Goal: Task Accomplishment & Management: Manage account settings

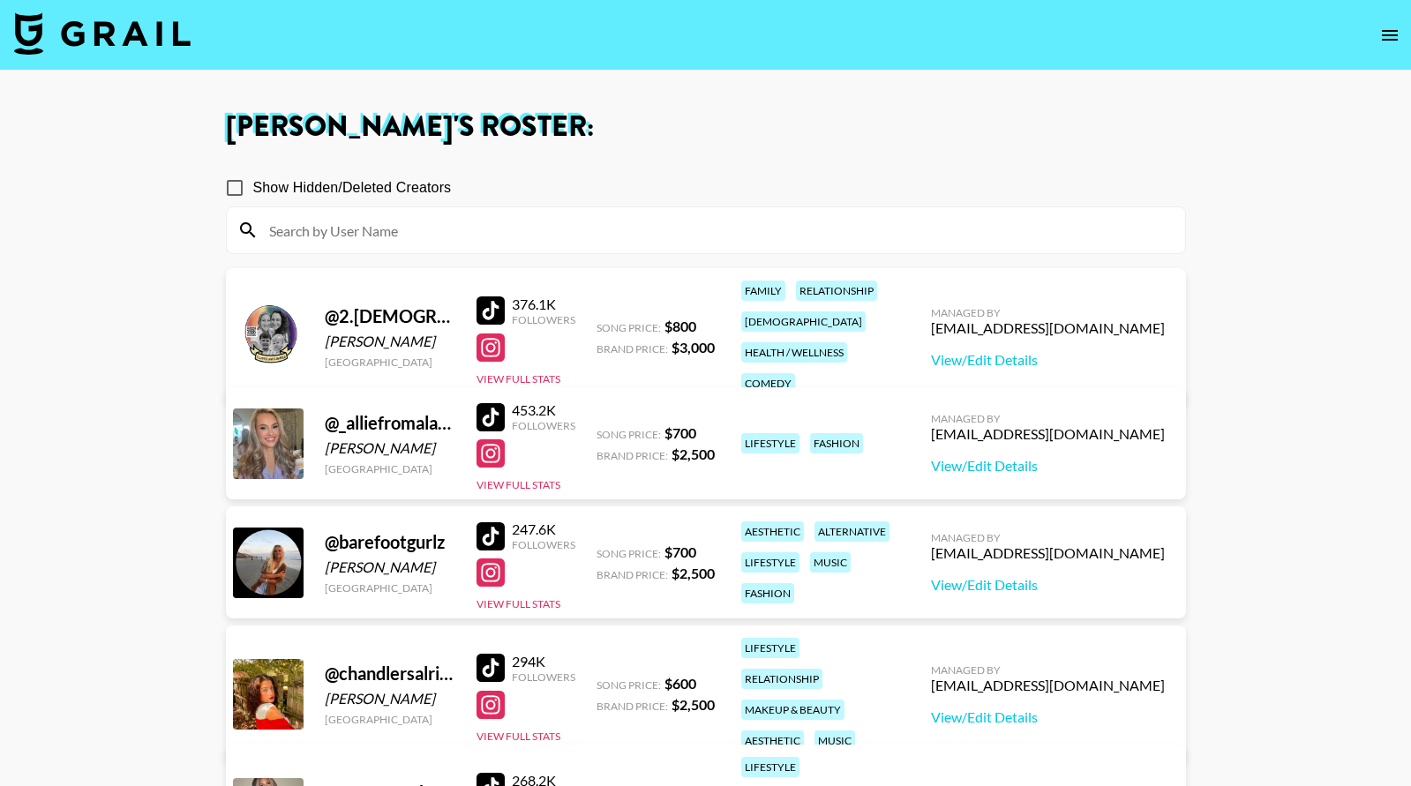
click at [113, 40] on img at bounding box center [102, 33] width 177 height 42
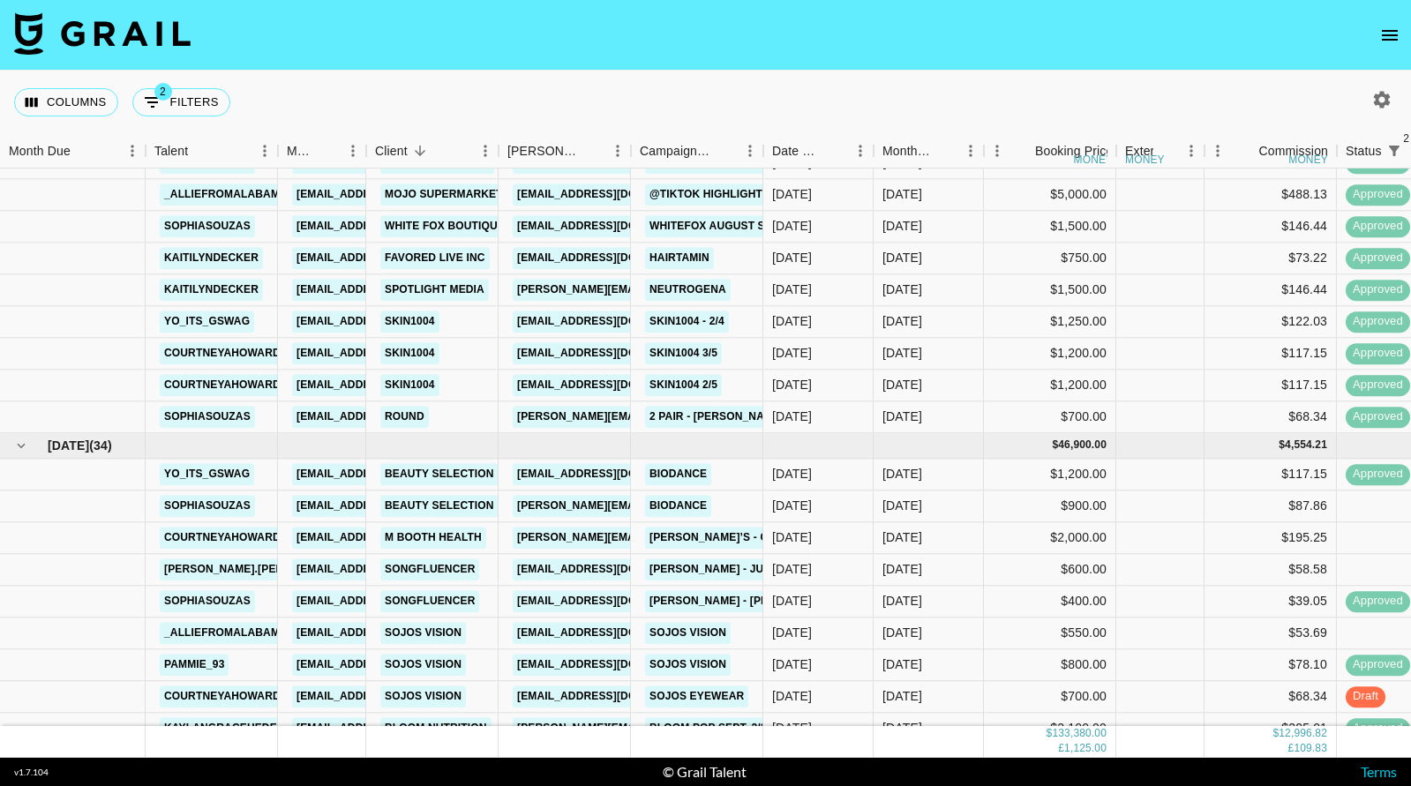
scroll to position [1663, 0]
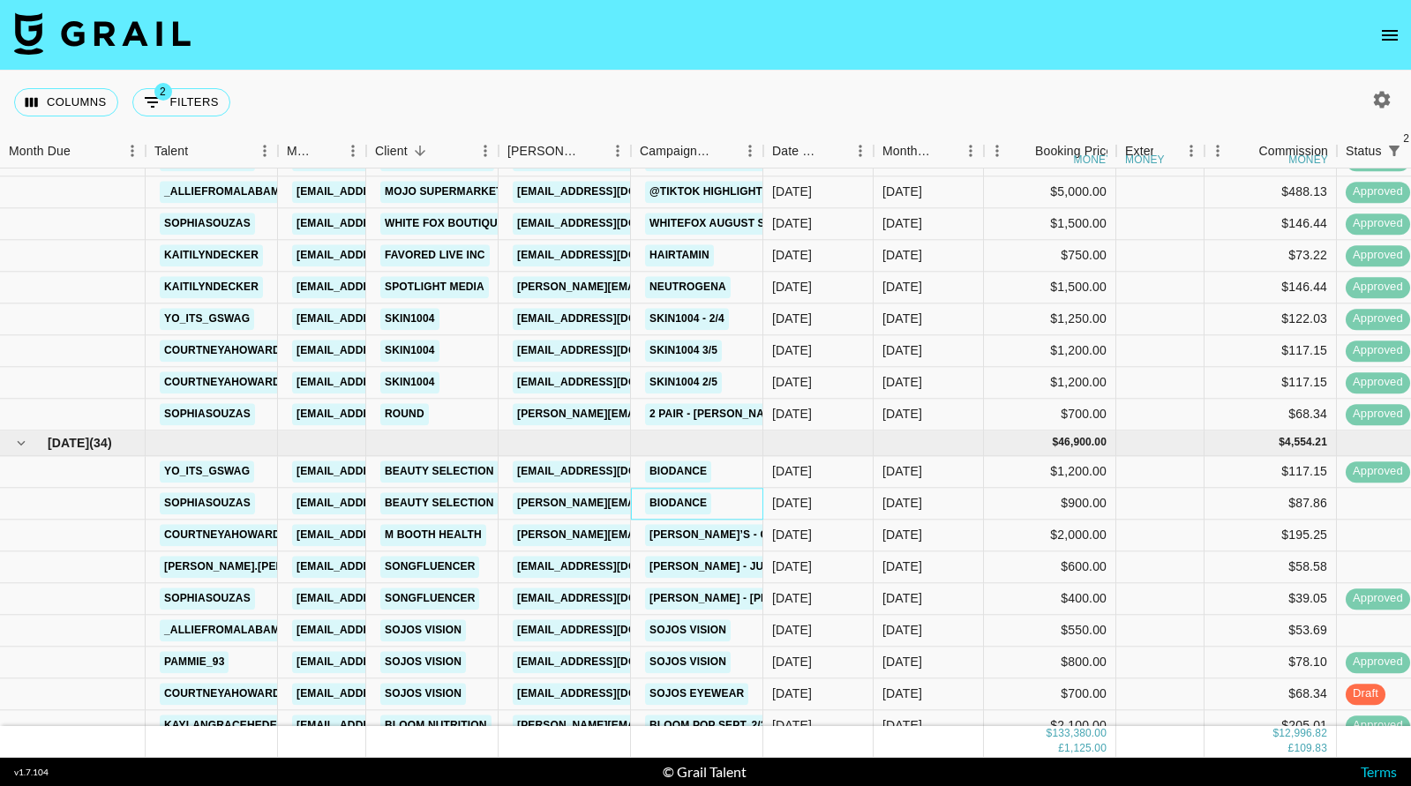
click at [733, 506] on div "Biodance" at bounding box center [697, 504] width 132 height 32
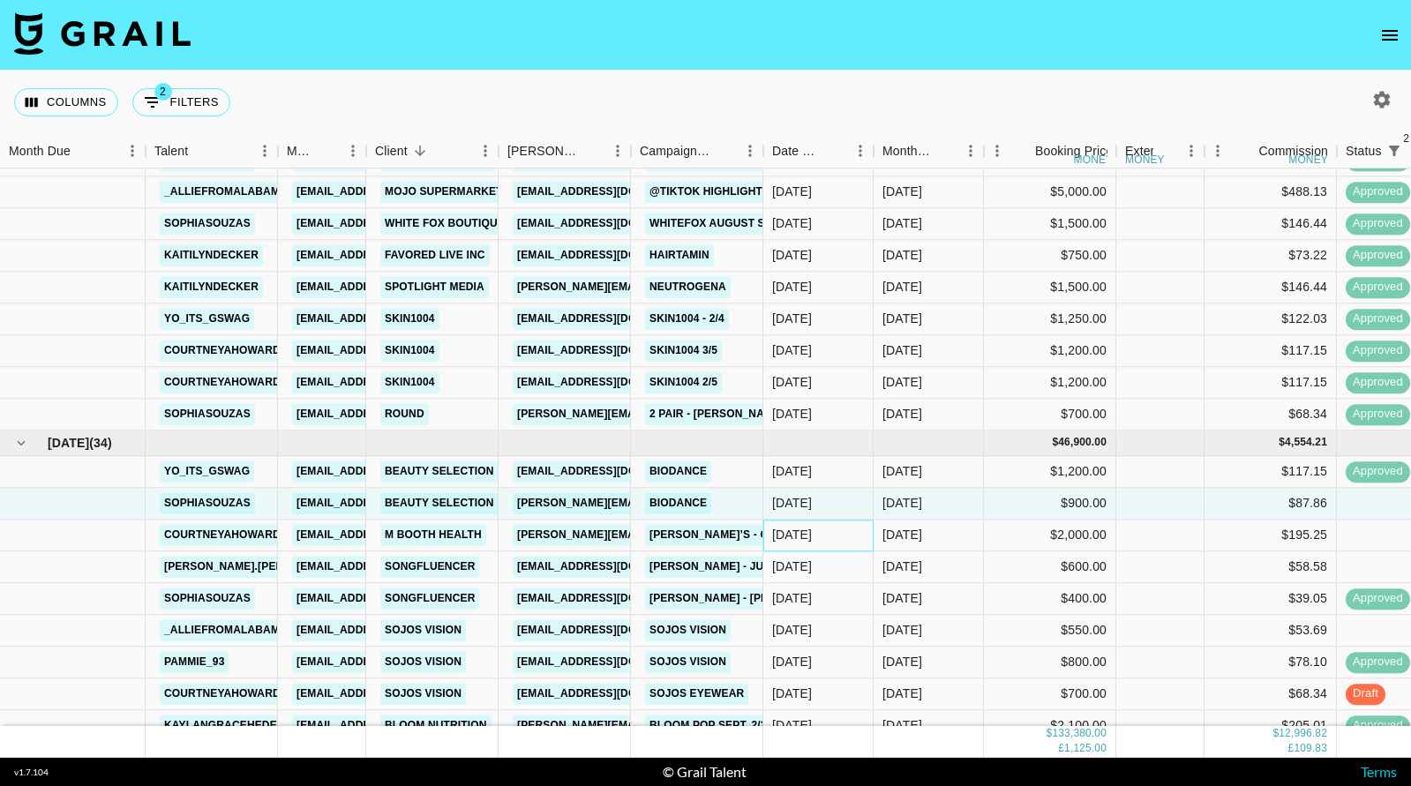
click at [835, 540] on div "[DATE]" at bounding box center [818, 536] width 110 height 32
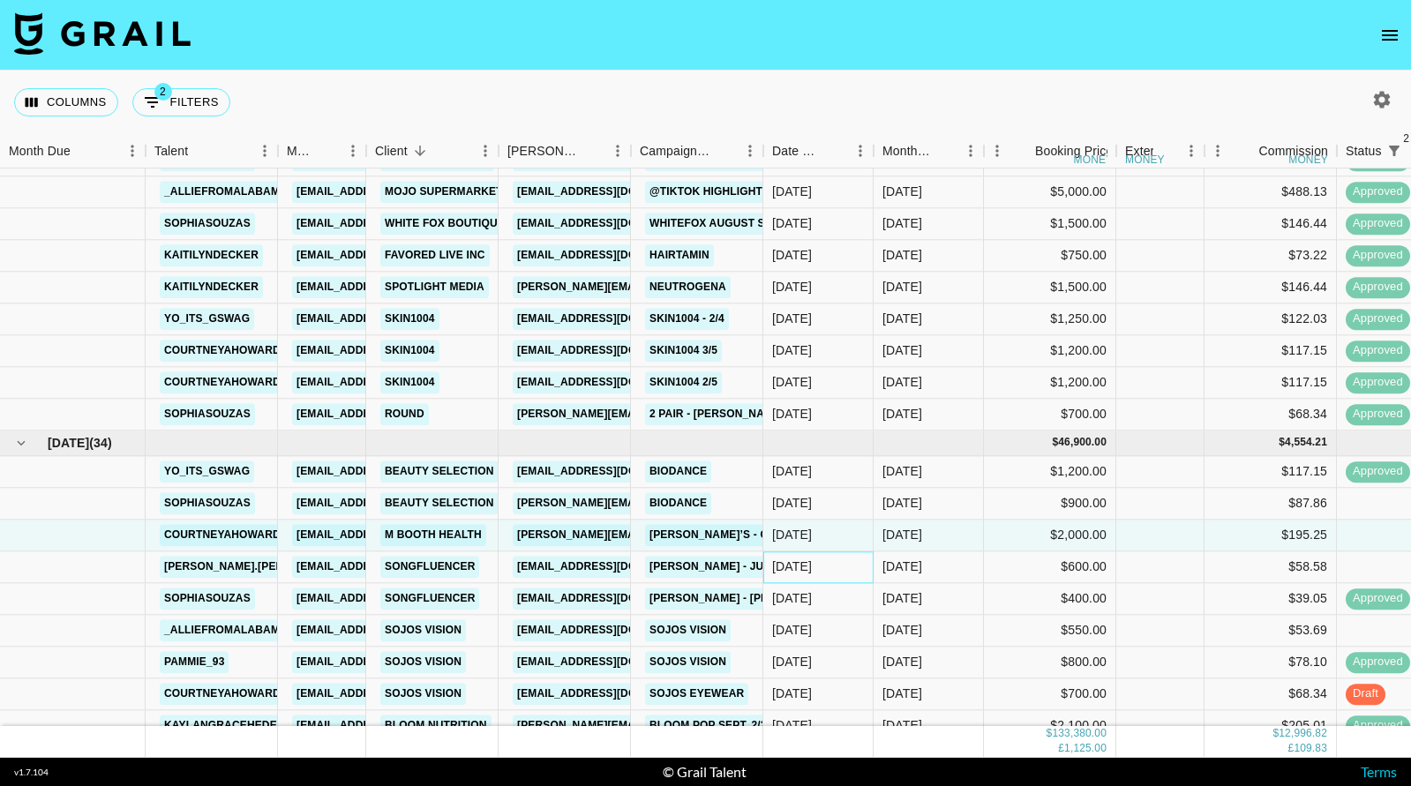
click at [833, 567] on div "[DATE]" at bounding box center [818, 568] width 110 height 32
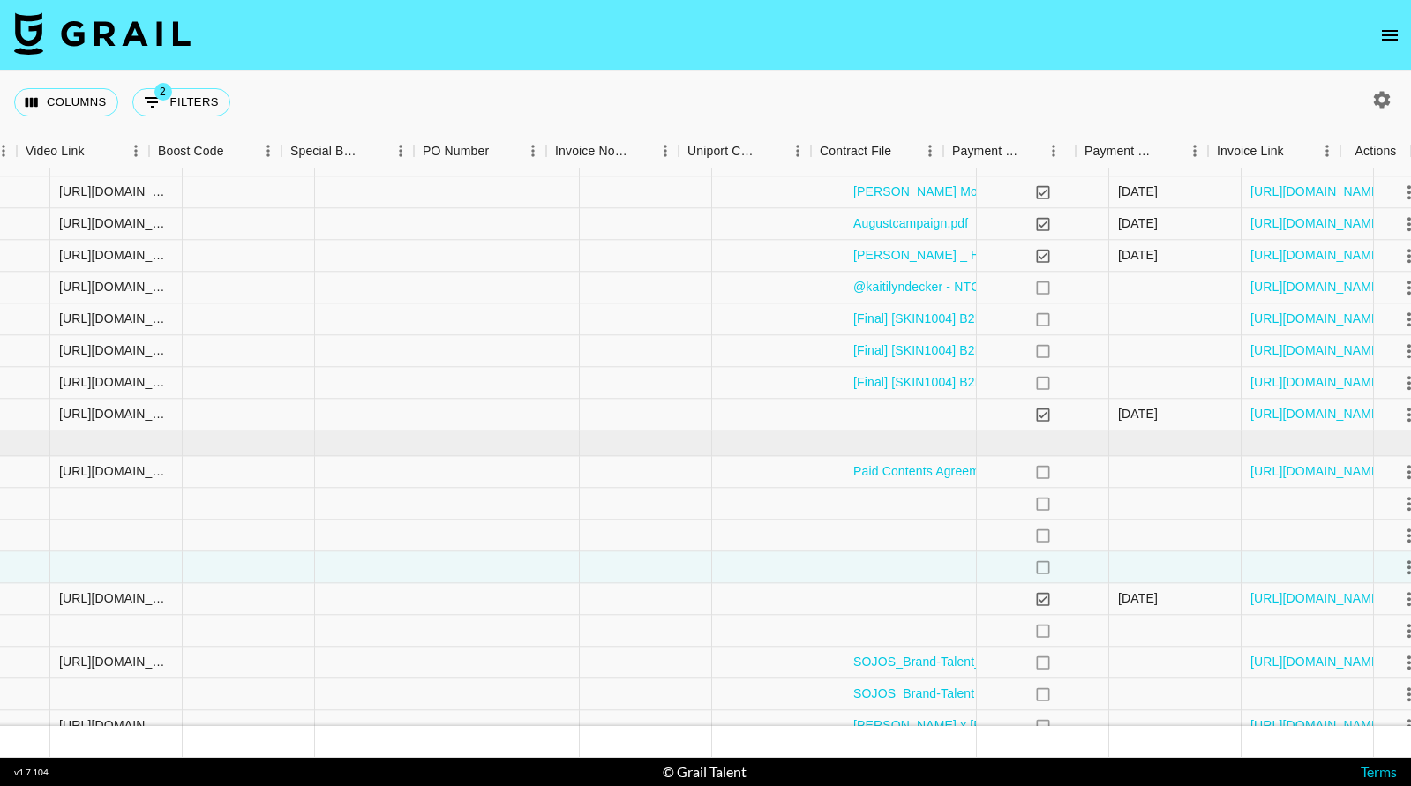
scroll to position [1663, 1453]
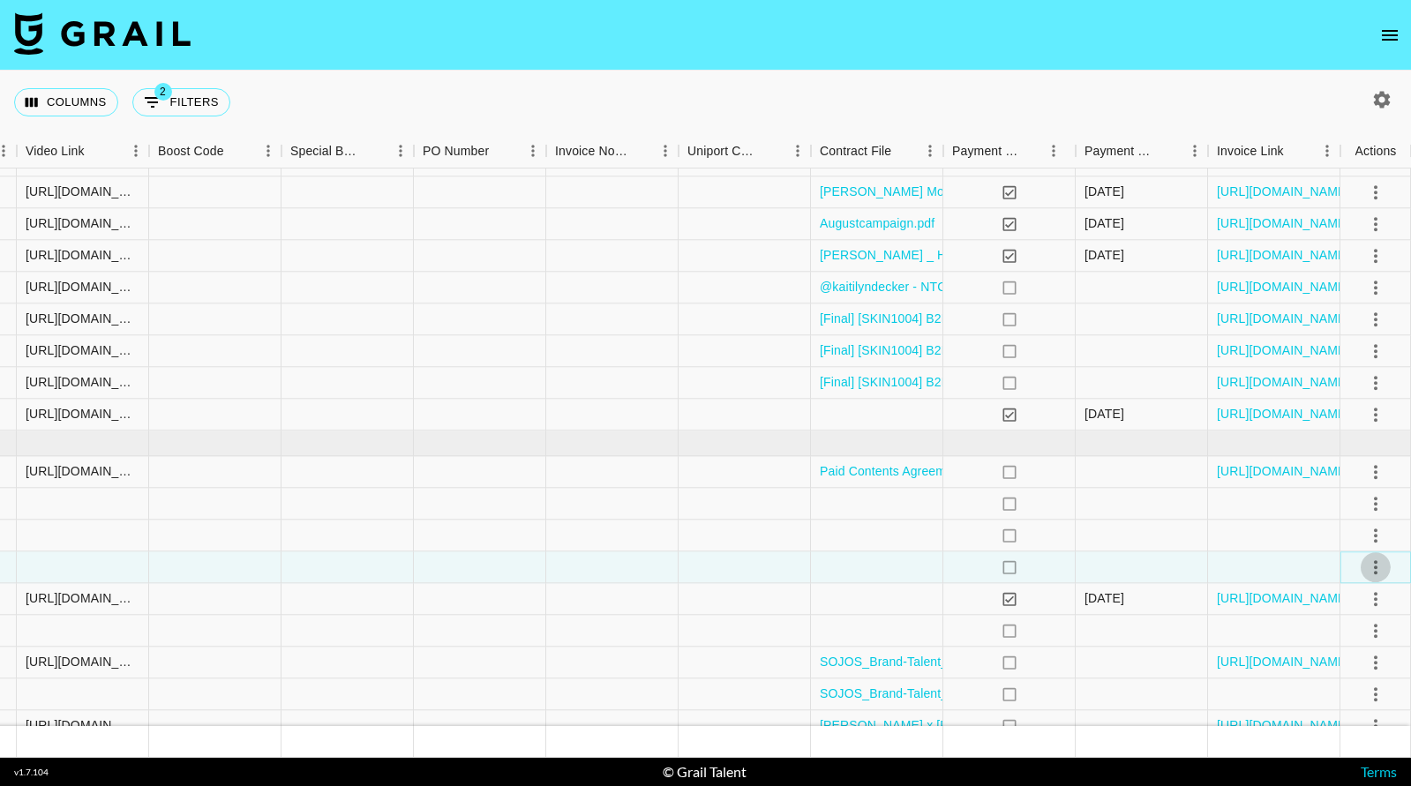
click at [1378, 564] on icon "select merge strategy" at bounding box center [1375, 567] width 21 height 21
click at [1353, 642] on li "Decline" at bounding box center [1354, 637] width 115 height 32
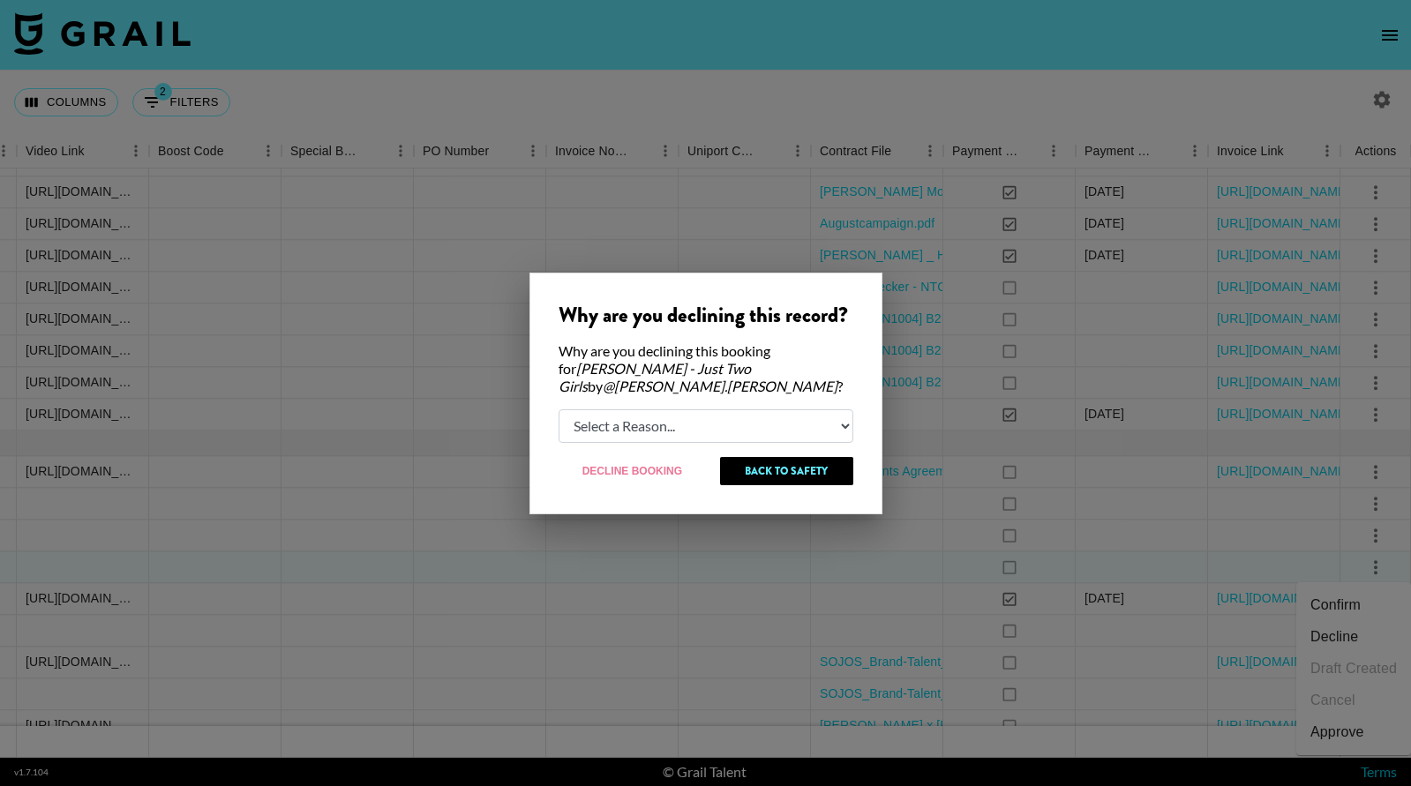
click at [635, 413] on select "Select a Reason... Relogging this deal due to a data issue The [PERSON_NAME] ca…" at bounding box center [706, 427] width 295 height 34
select select "creator_decline"
click at [649, 462] on button "Decline Booking" at bounding box center [633, 471] width 149 height 28
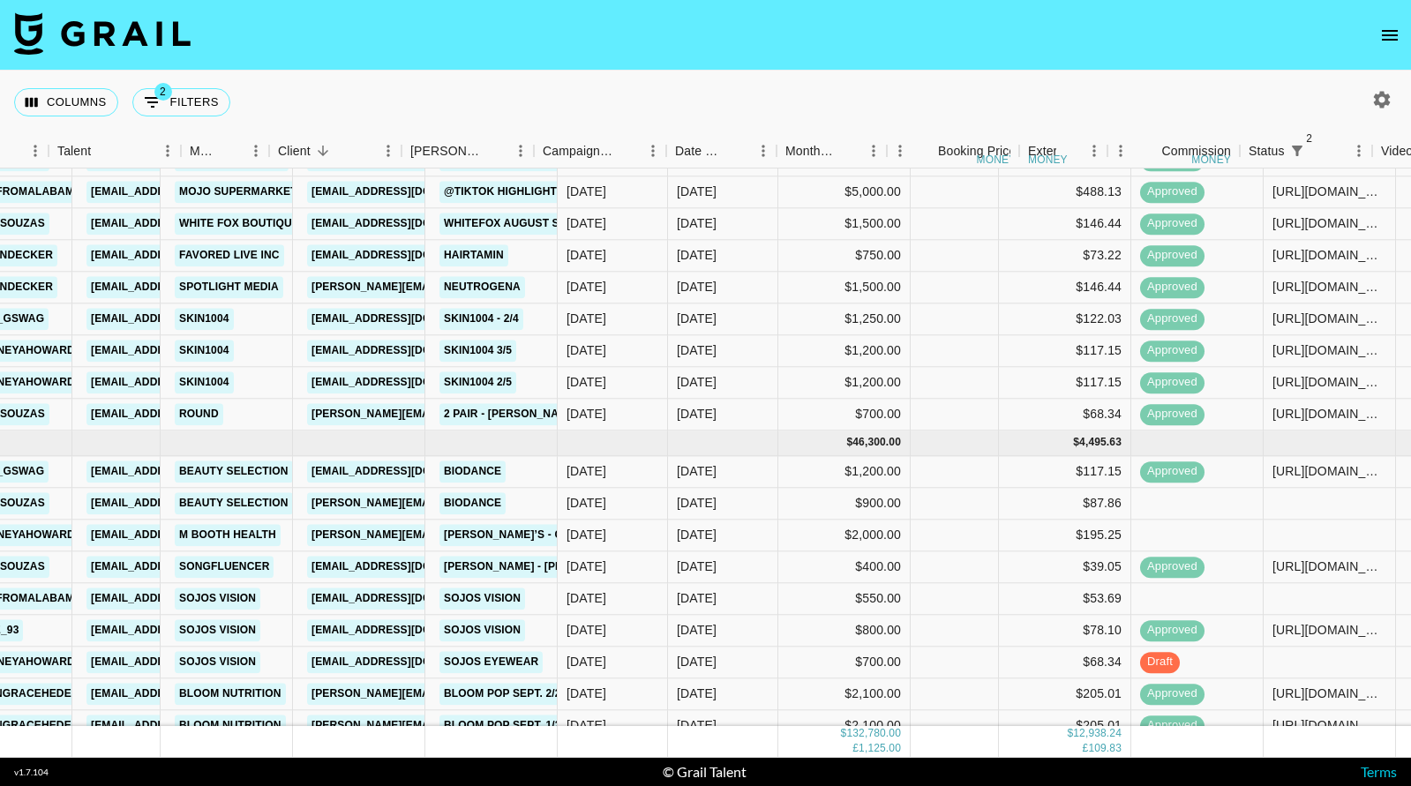
scroll to position [1663, 0]
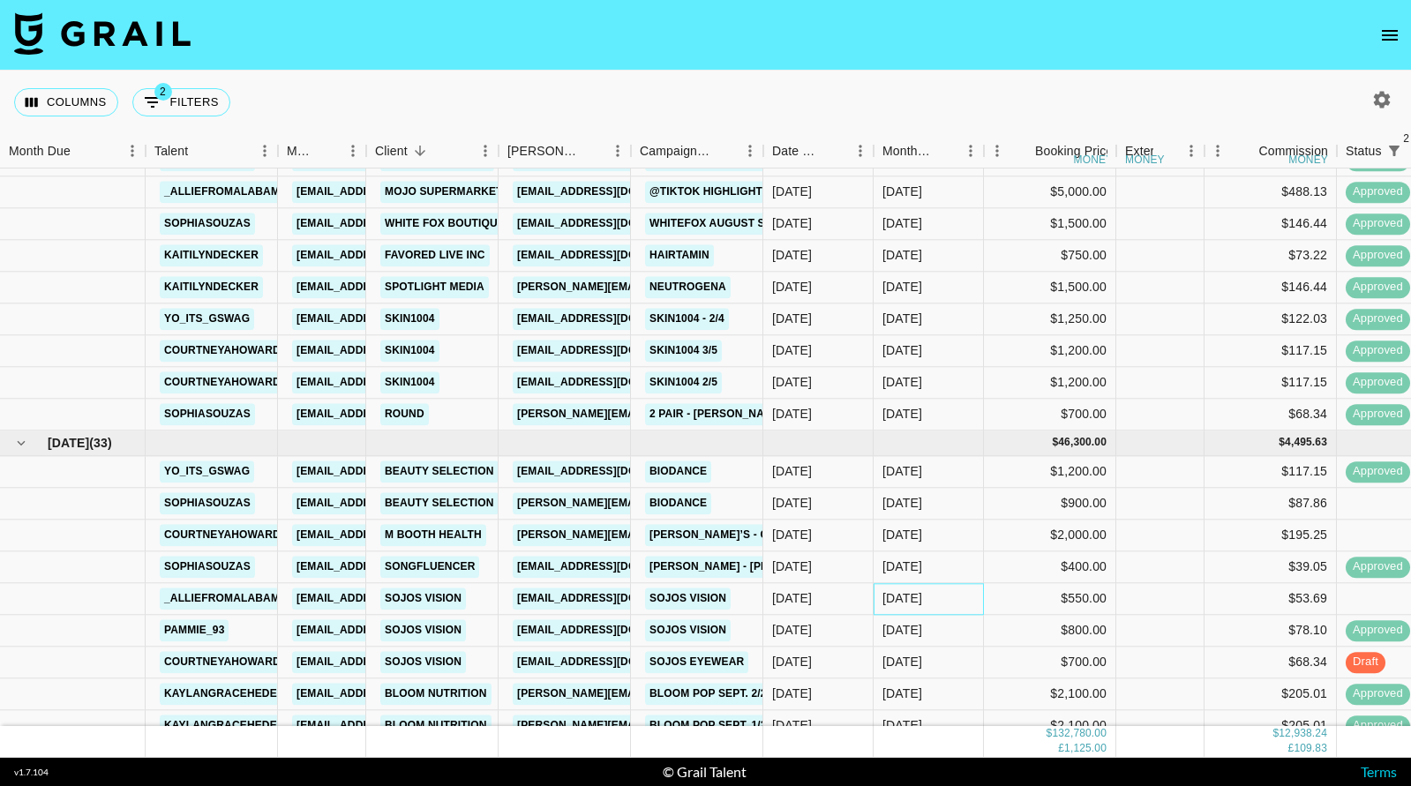
click at [874, 596] on div "[DATE]" at bounding box center [929, 599] width 110 height 32
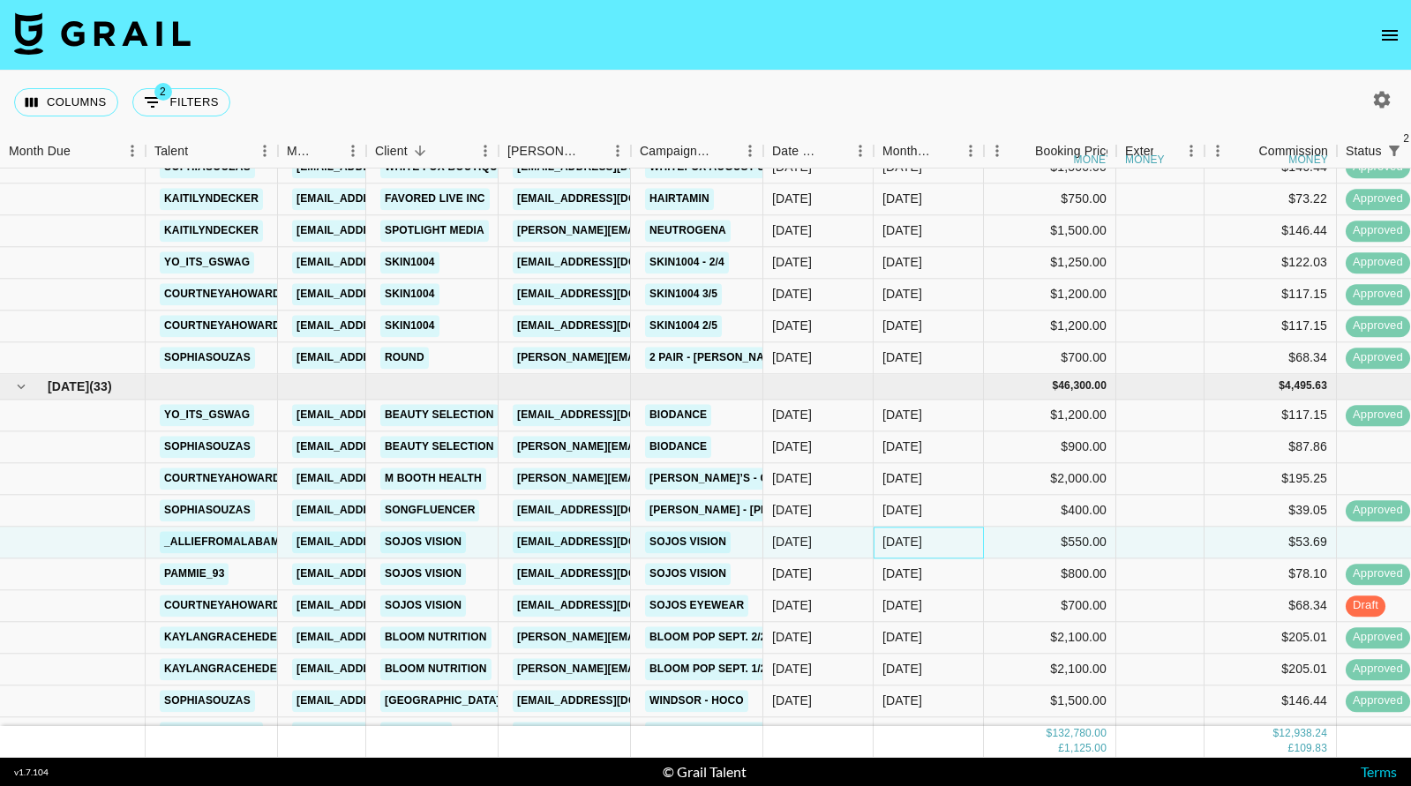
scroll to position [1730, 0]
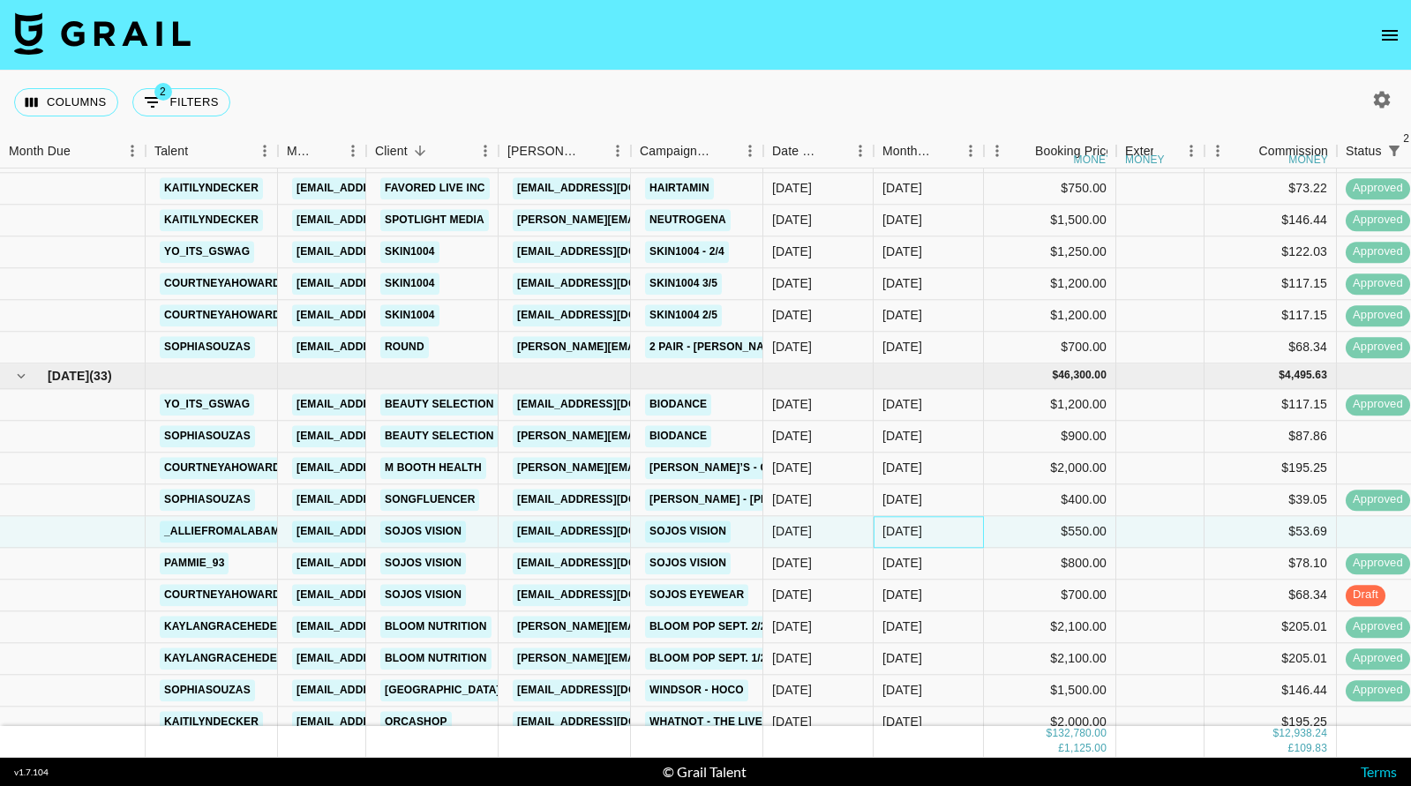
click at [922, 531] on div "[DATE]" at bounding box center [903, 532] width 40 height 18
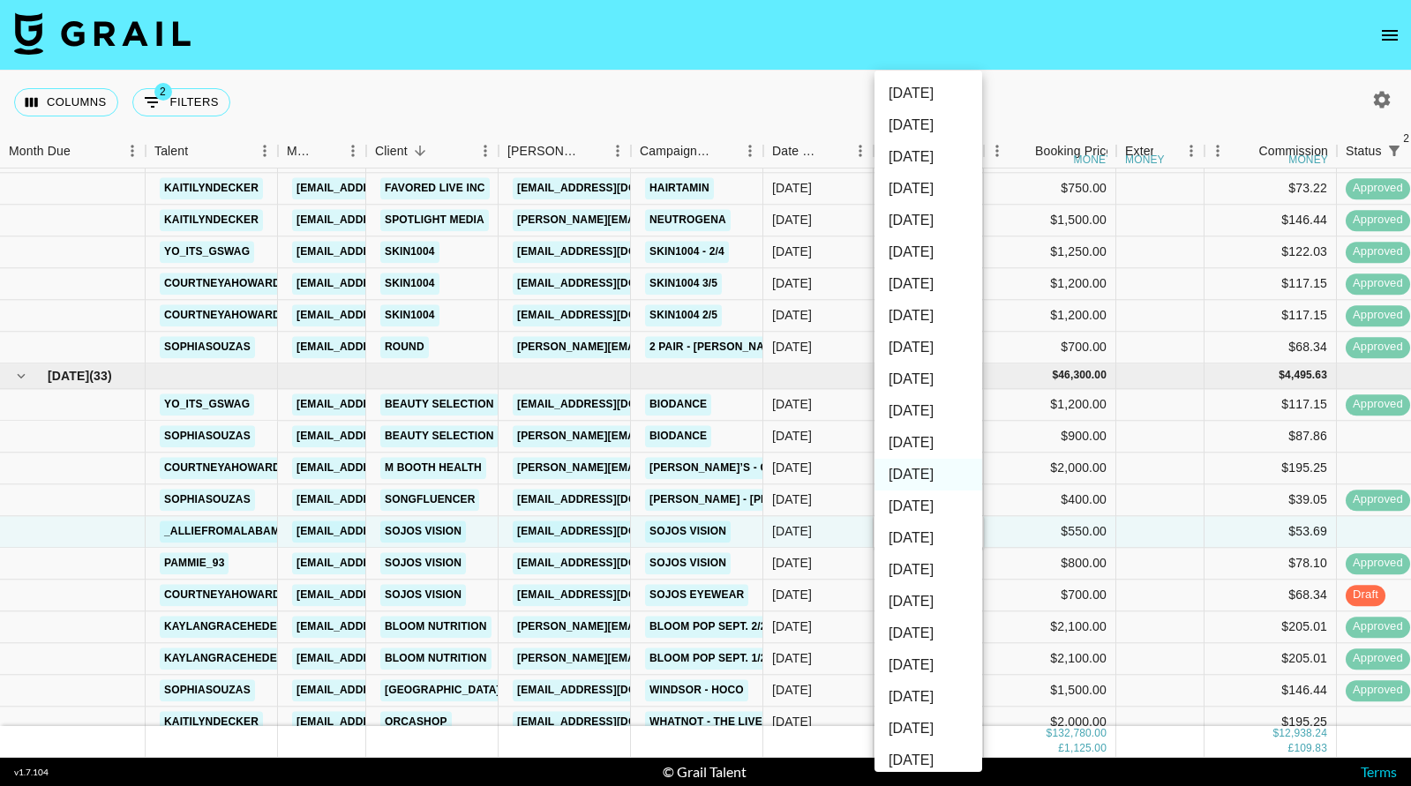
click at [942, 439] on li "[DATE]" at bounding box center [929, 443] width 108 height 32
type input "[DATE]"
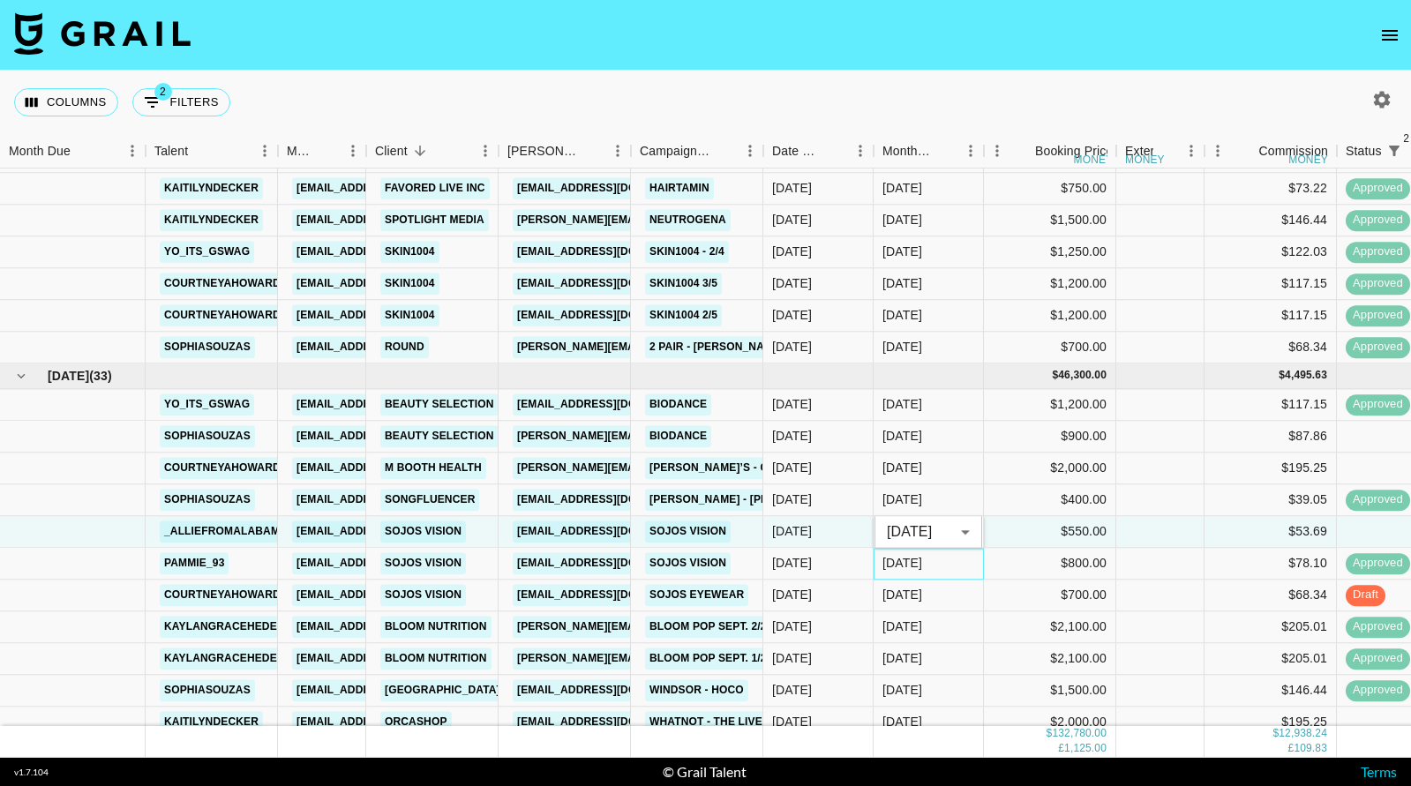
click at [946, 563] on div "[DATE]" at bounding box center [929, 564] width 110 height 32
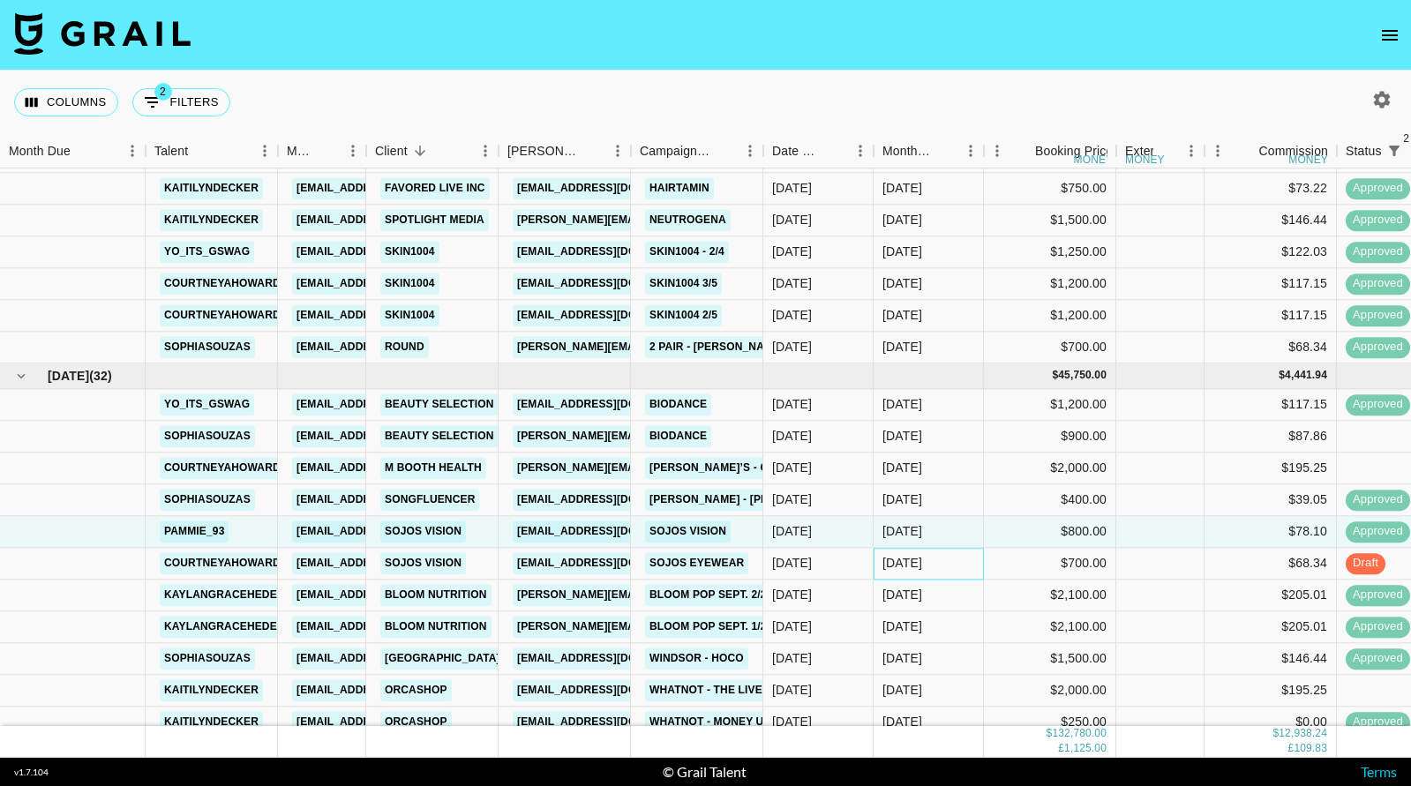
click at [953, 568] on div "[DATE]" at bounding box center [929, 564] width 110 height 32
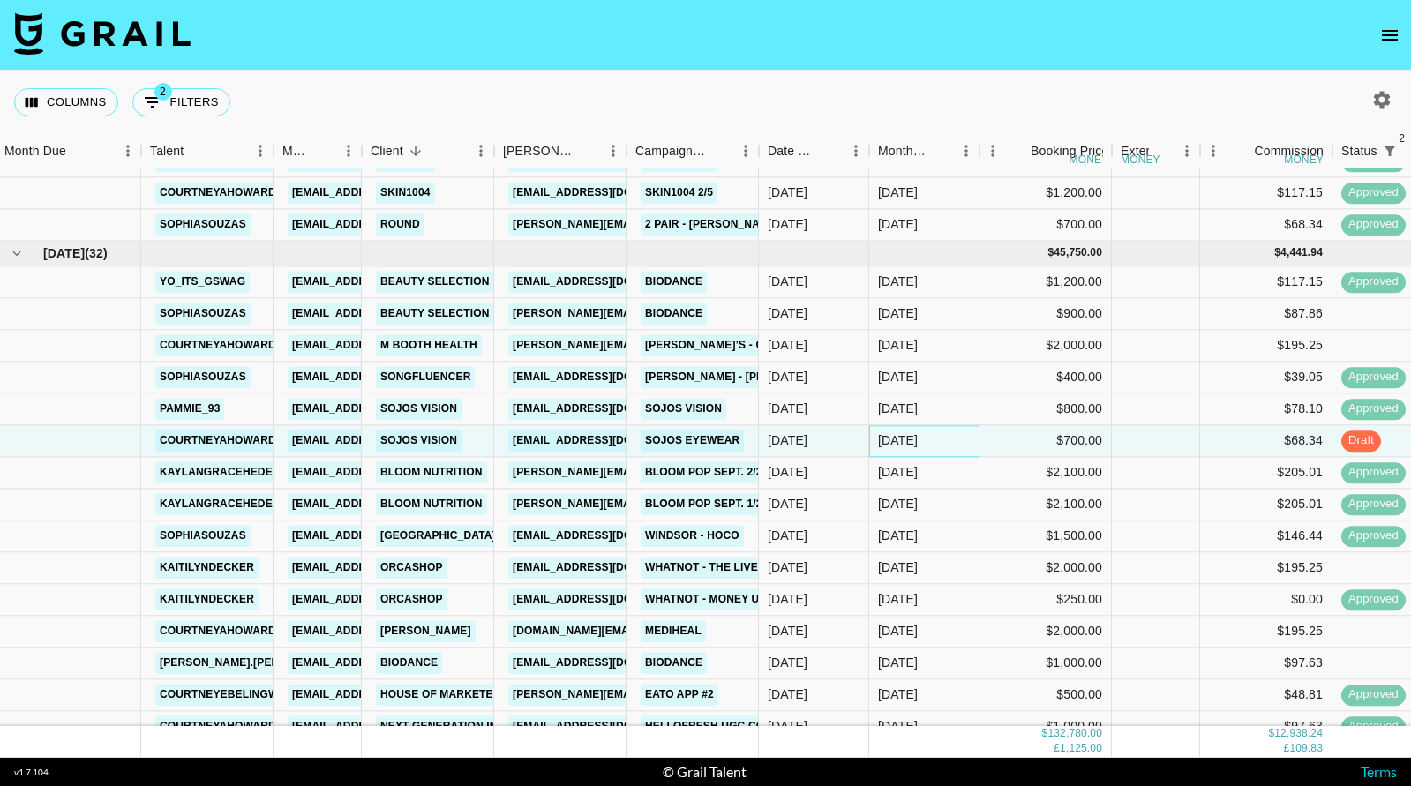
scroll to position [1855, 4]
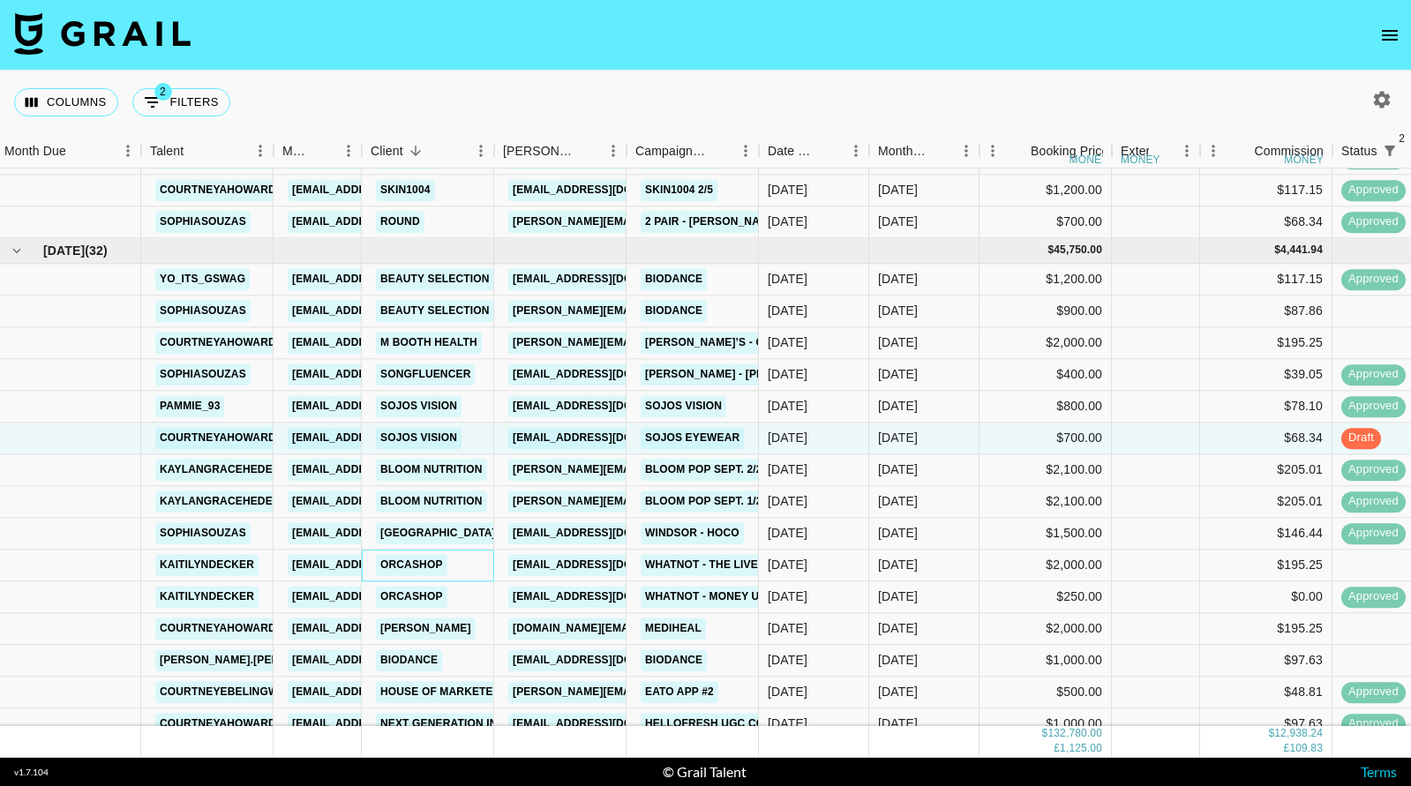
click at [459, 561] on div "Orcashop" at bounding box center [428, 566] width 132 height 32
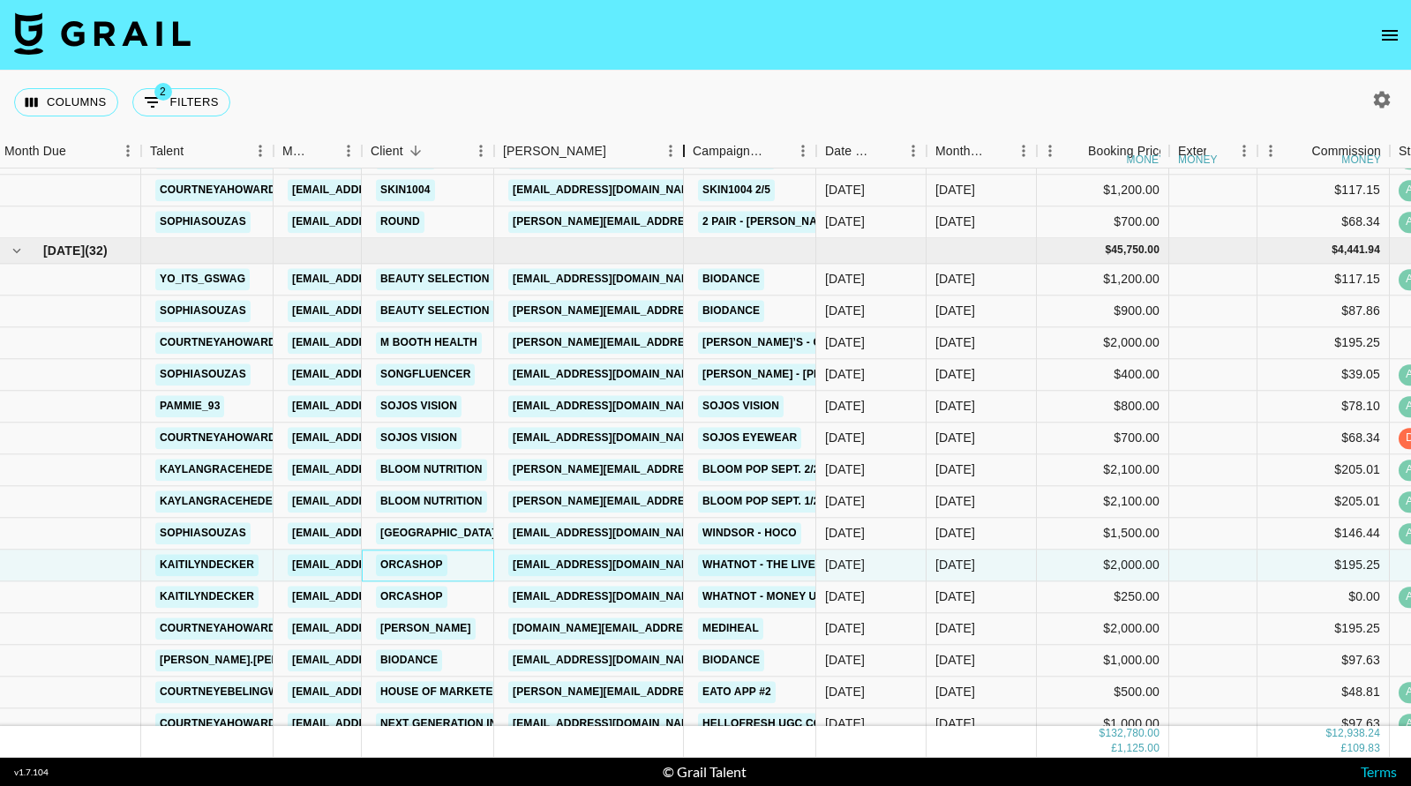
drag, startPoint x: 624, startPoint y: 153, endPoint x: 698, endPoint y: 151, distance: 74.2
click at [695, 151] on div "Booker" at bounding box center [683, 151] width 21 height 34
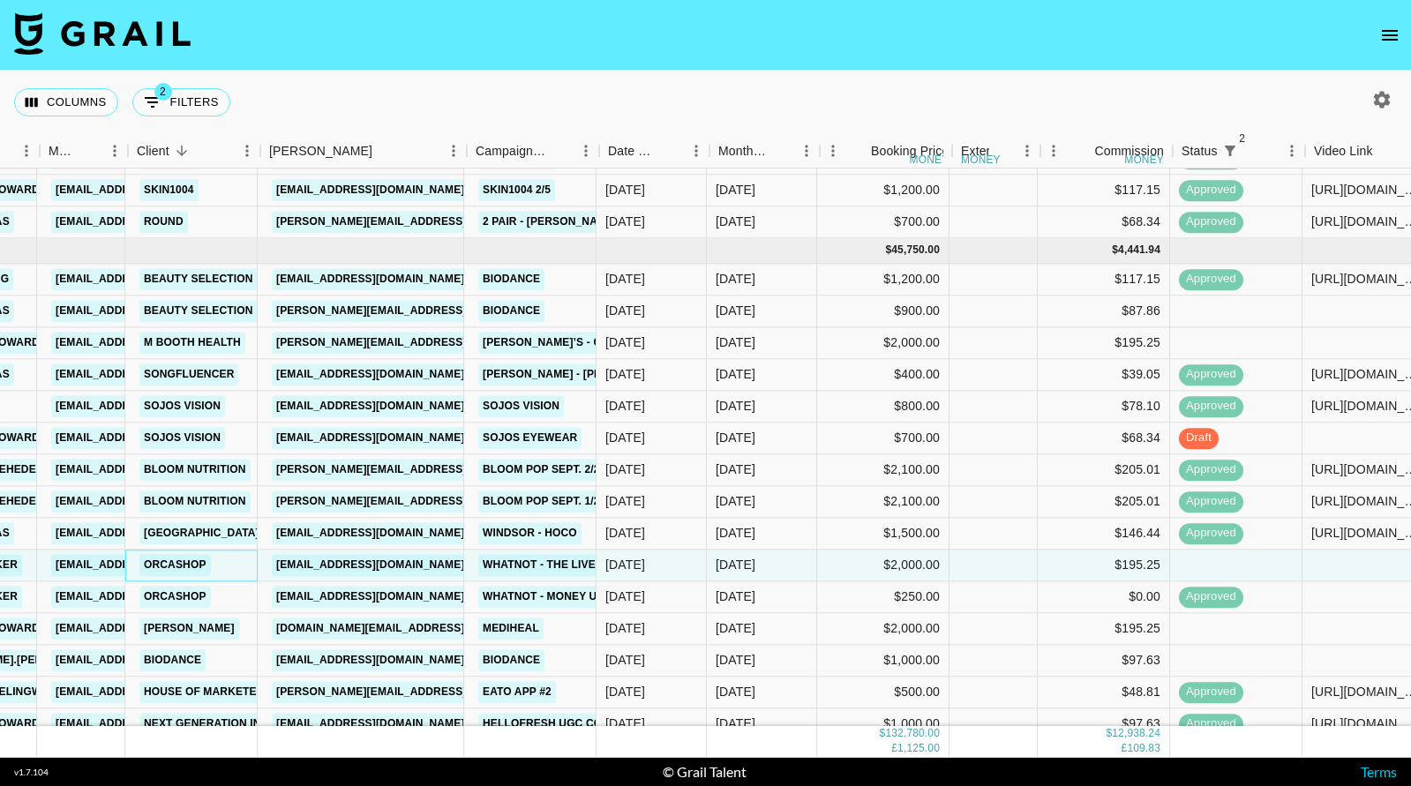
scroll to position [1855, 245]
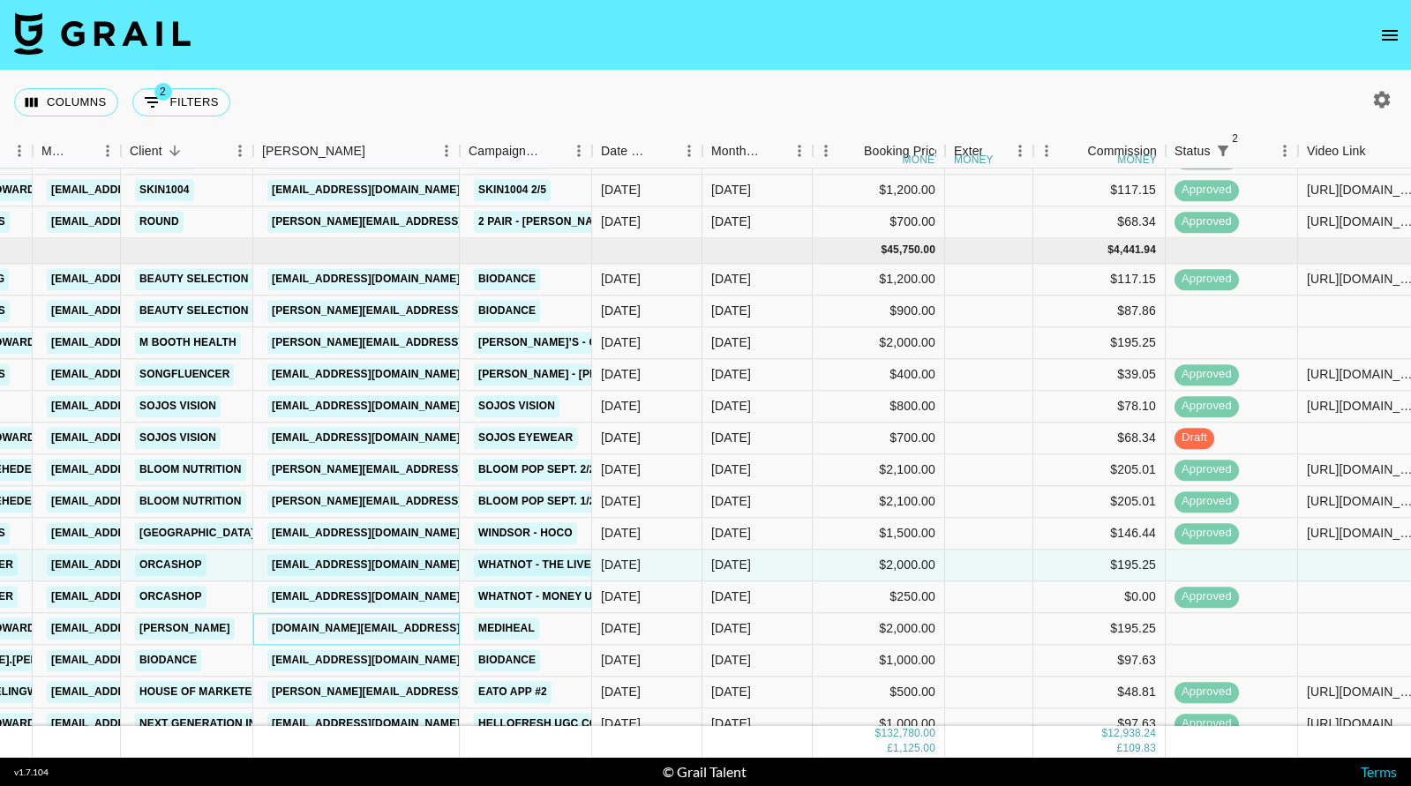
click at [435, 632] on div "[DOMAIN_NAME][EMAIL_ADDRESS][PERSON_NAME][DOMAIN_NAME]" at bounding box center [356, 629] width 207 height 32
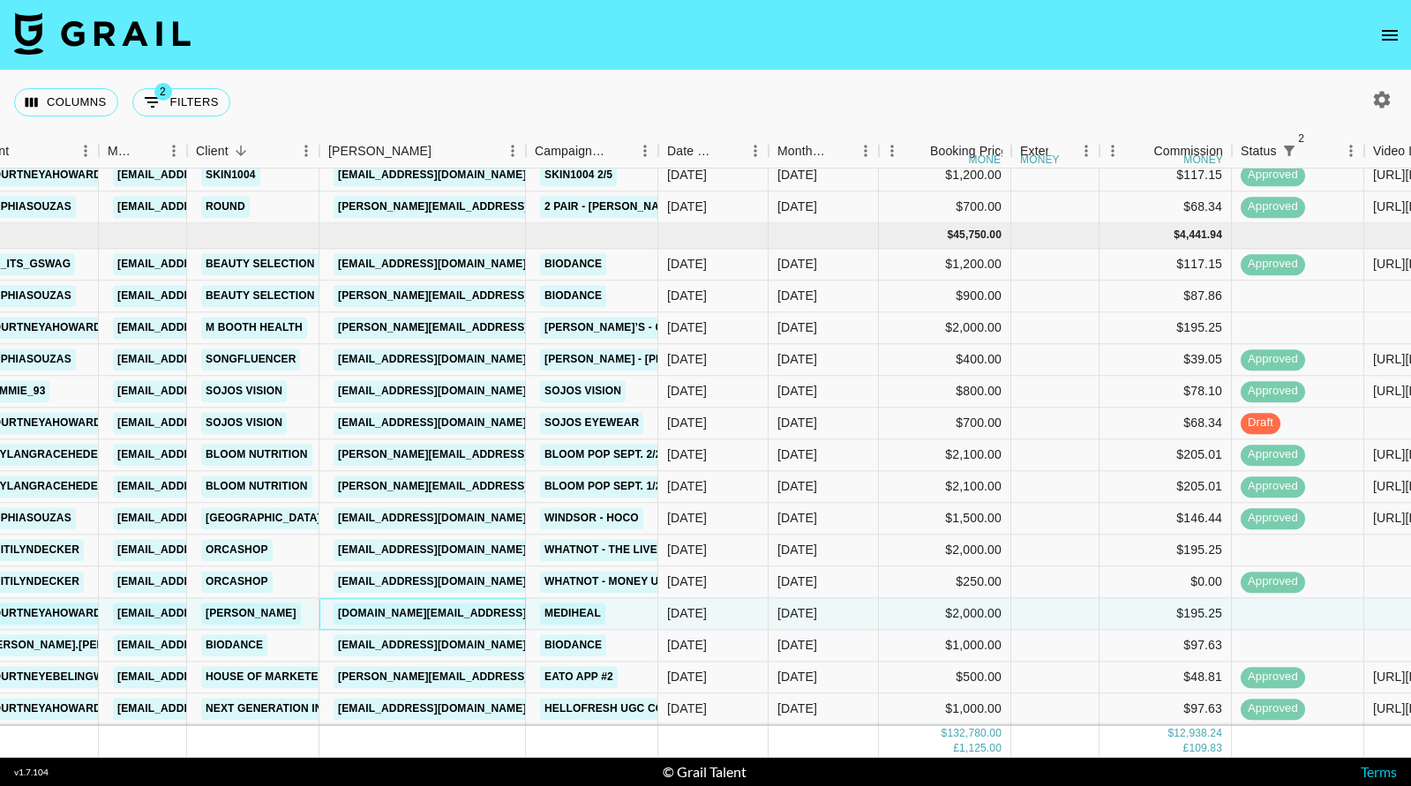
scroll to position [1878, 179]
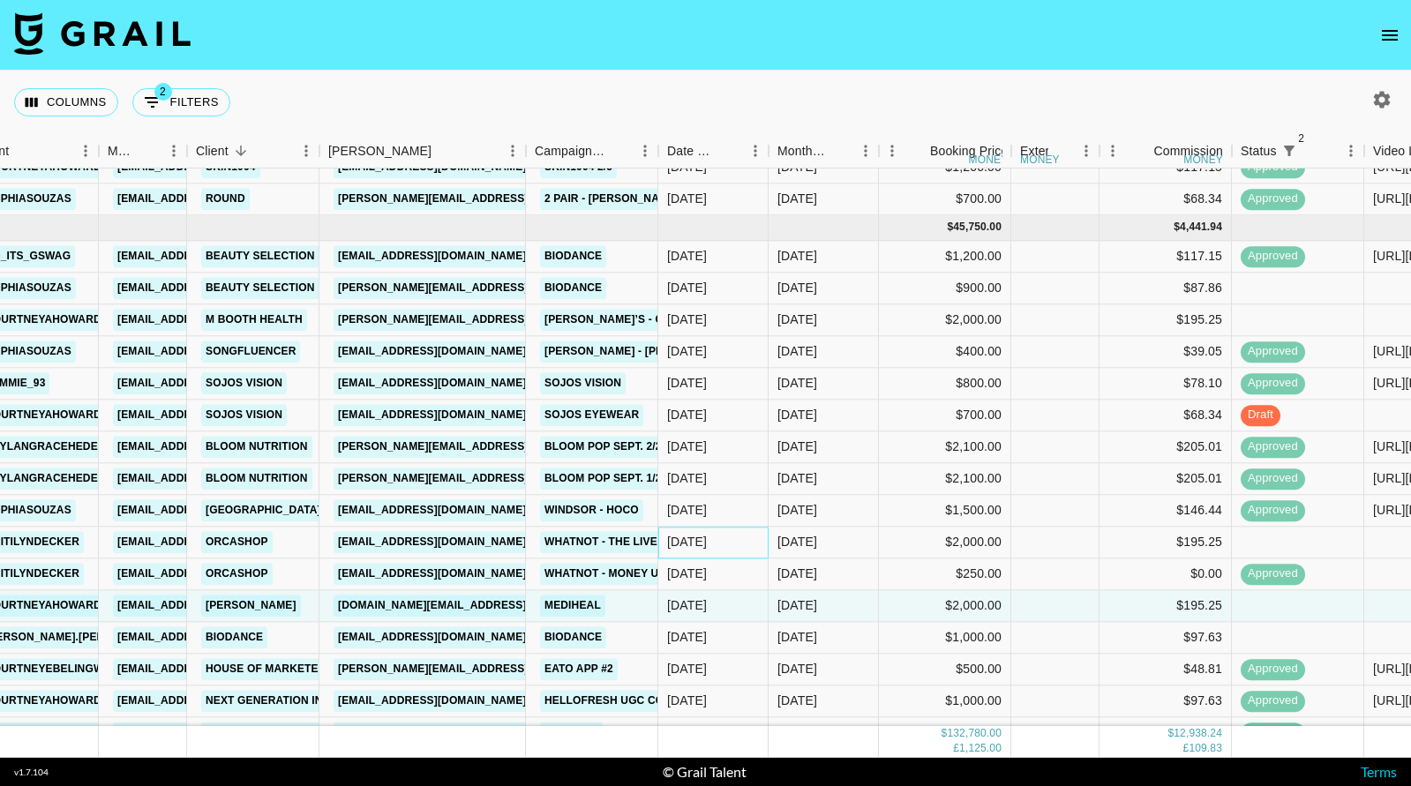
click at [752, 545] on div "[DATE]" at bounding box center [713, 543] width 110 height 32
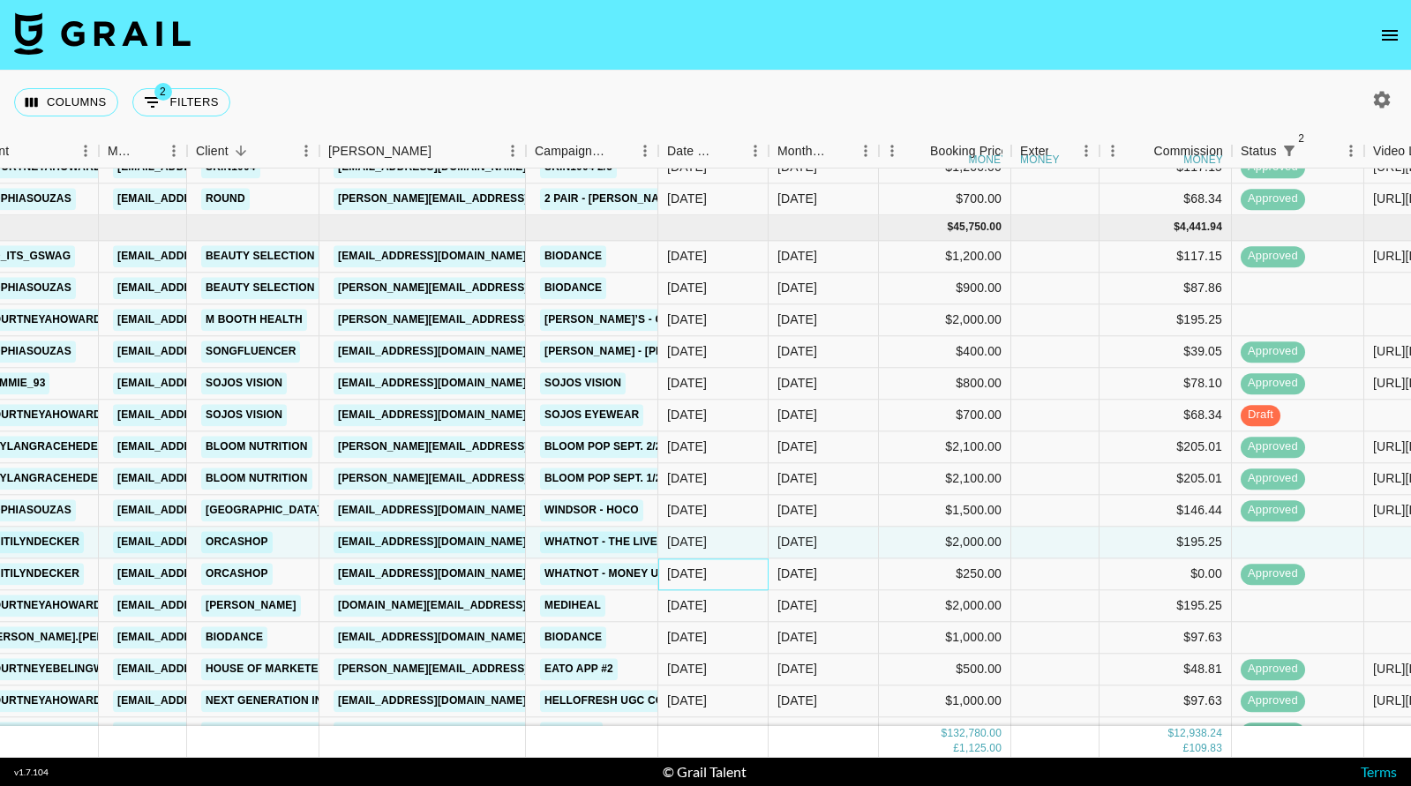
click at [749, 567] on div "[DATE]" at bounding box center [713, 575] width 110 height 32
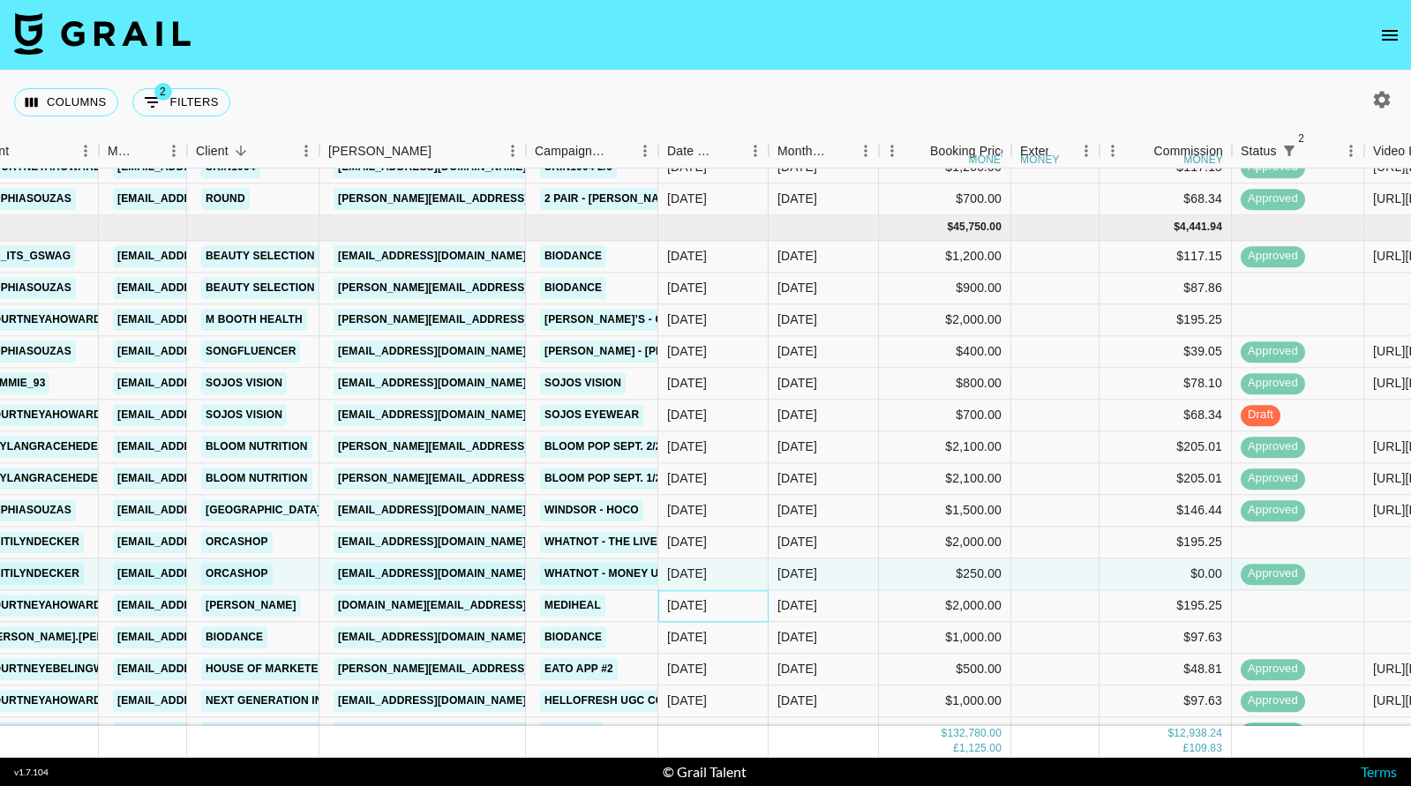
click at [756, 610] on div "[DATE]" at bounding box center [713, 606] width 110 height 32
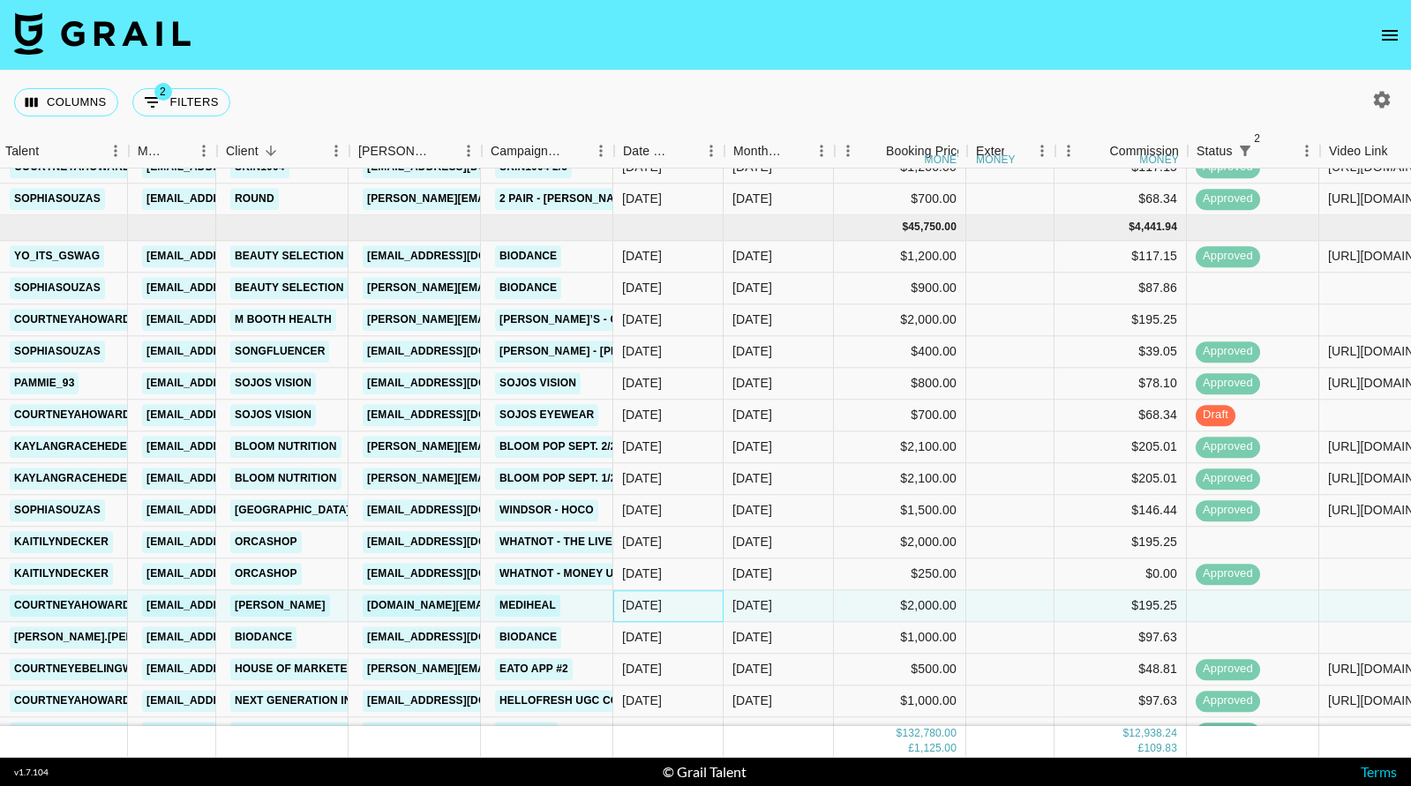
scroll to position [1878, 149]
click at [745, 642] on div "[DATE]" at bounding box center [753, 638] width 40 height 18
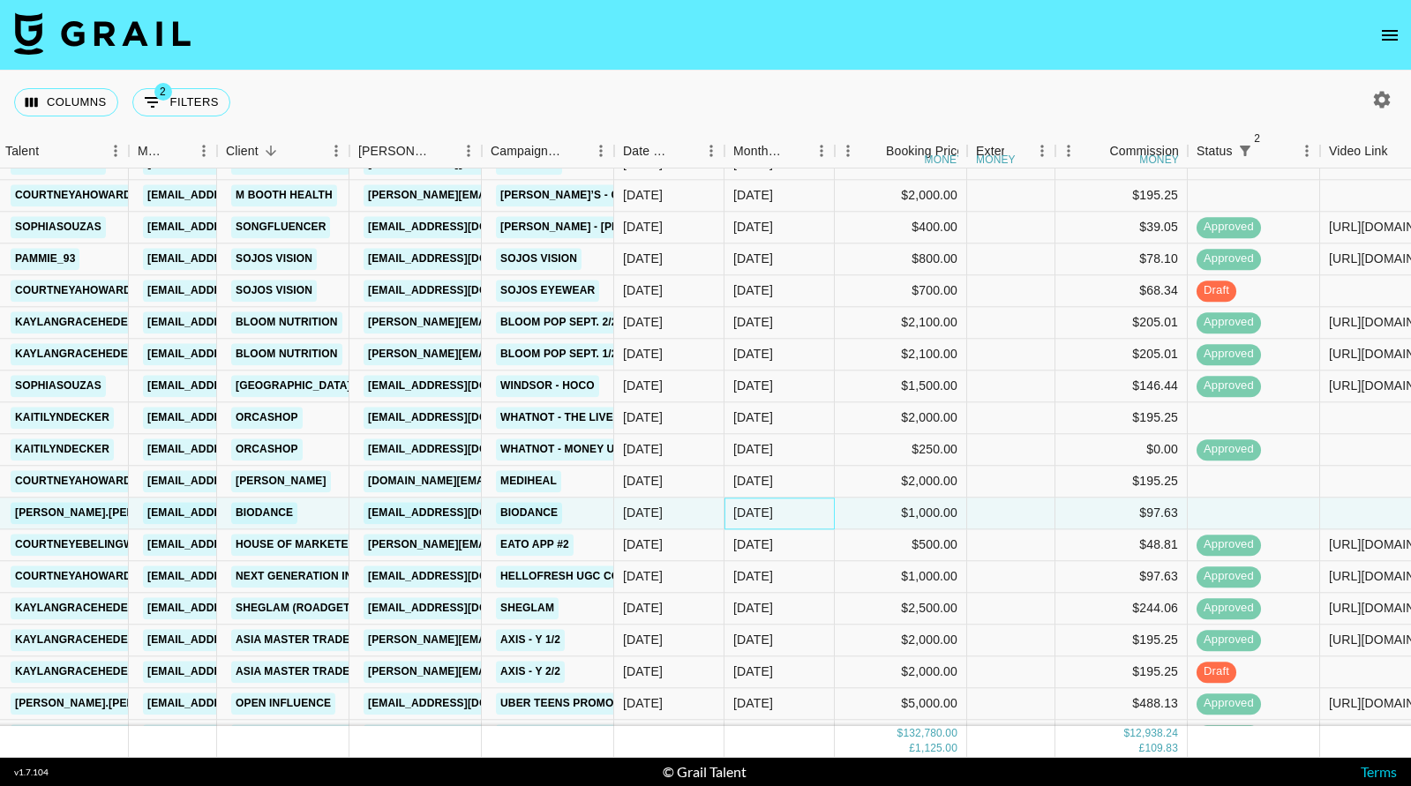
scroll to position [2006, 149]
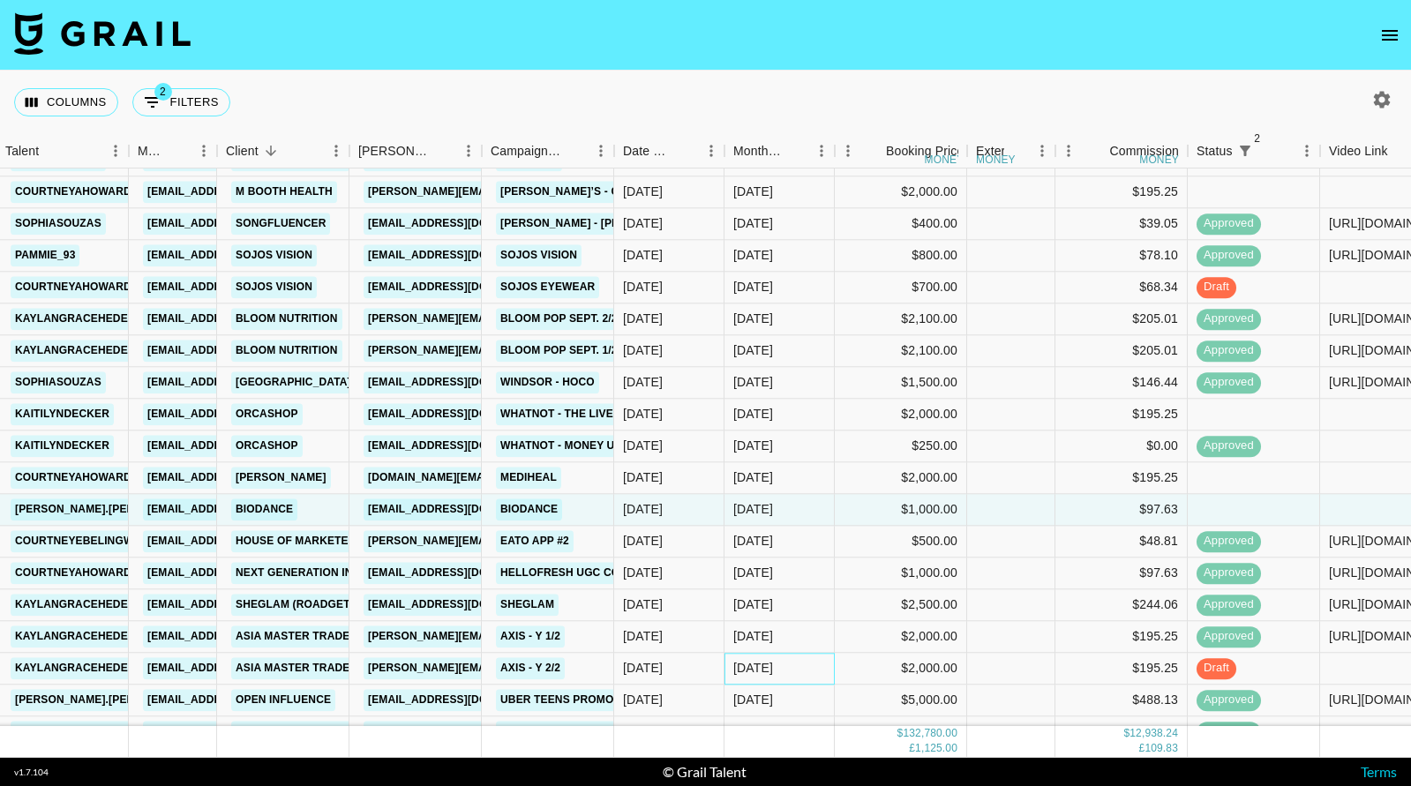
click at [742, 672] on div "[DATE]" at bounding box center [753, 669] width 40 height 18
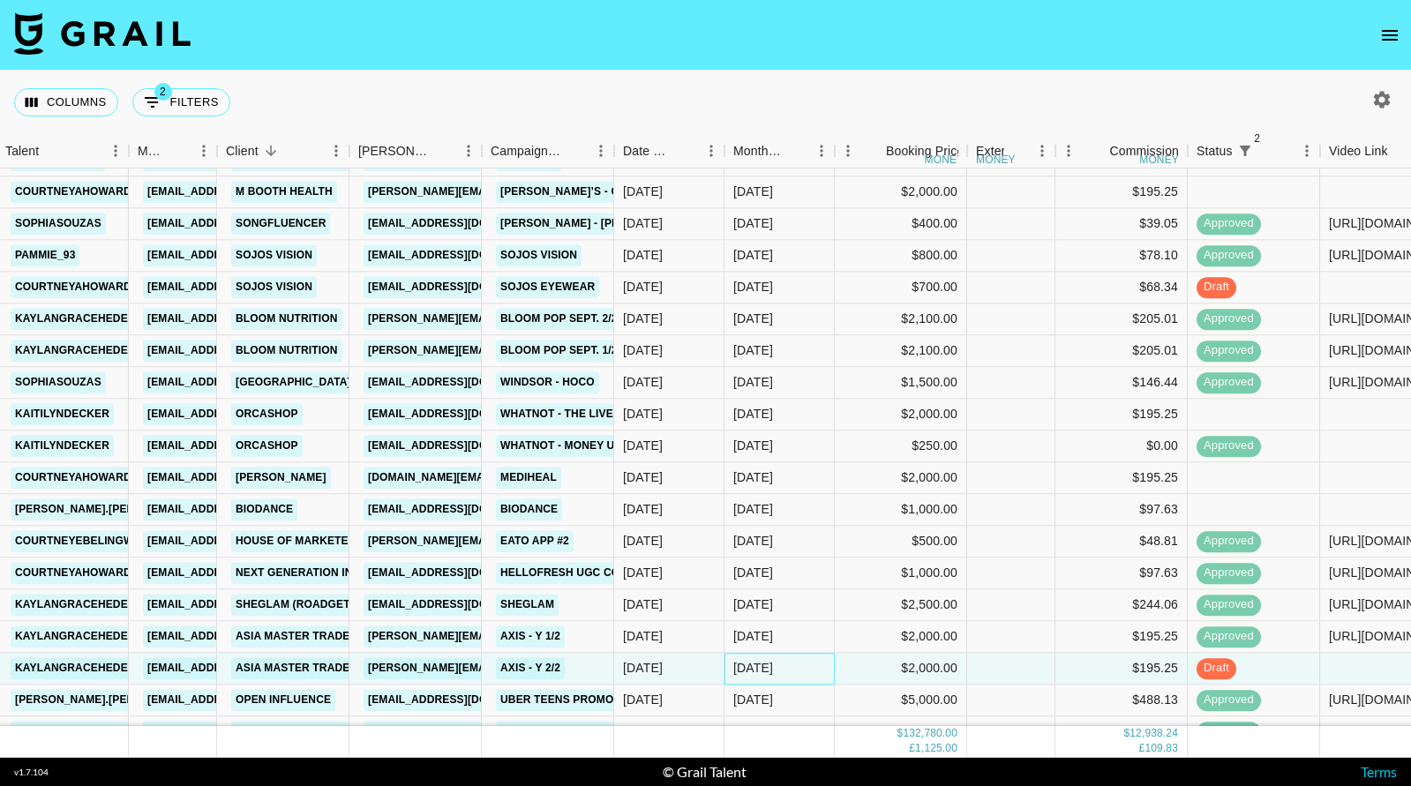
click at [759, 670] on div "[DATE]" at bounding box center [753, 669] width 40 height 18
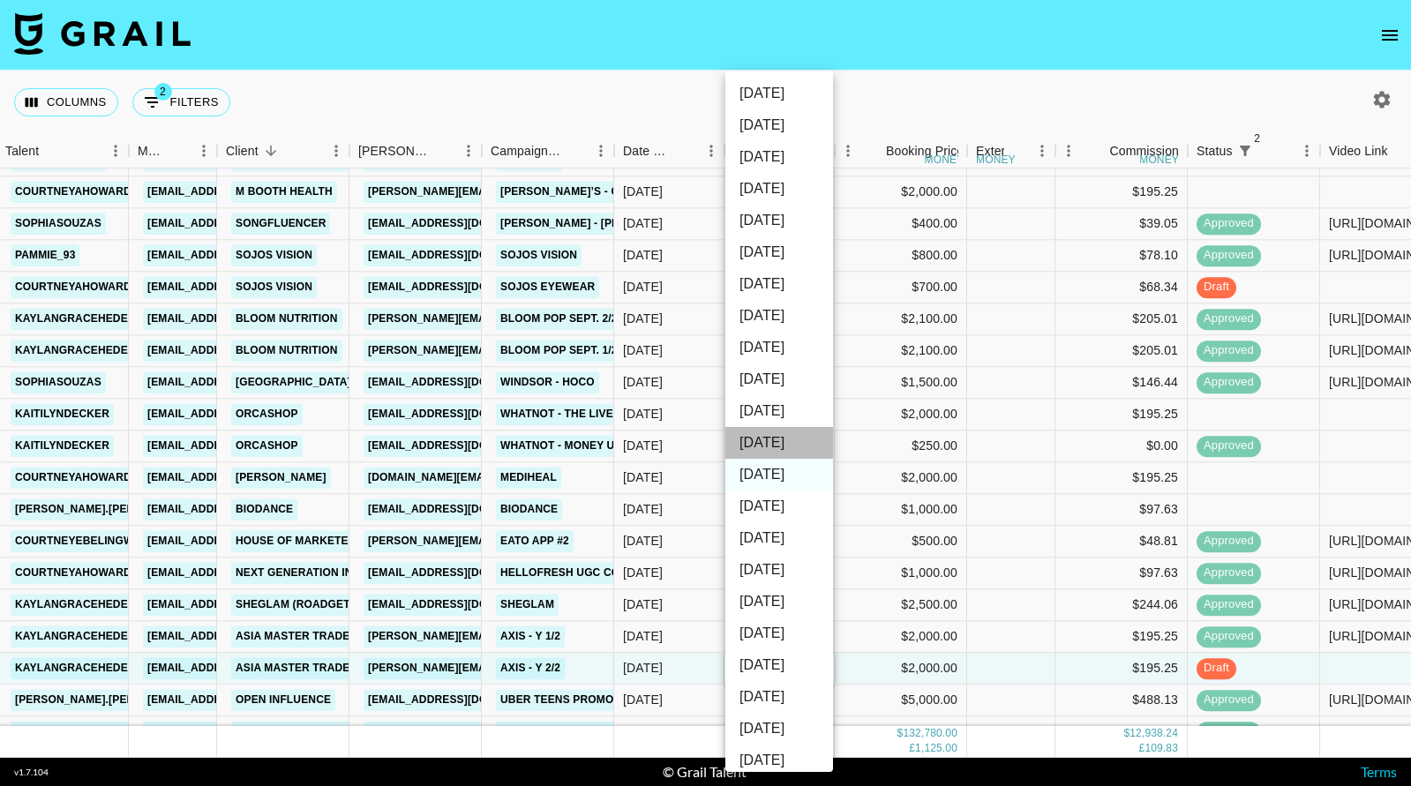
click at [789, 445] on li "[DATE]" at bounding box center [780, 443] width 108 height 32
type input "[DATE]"
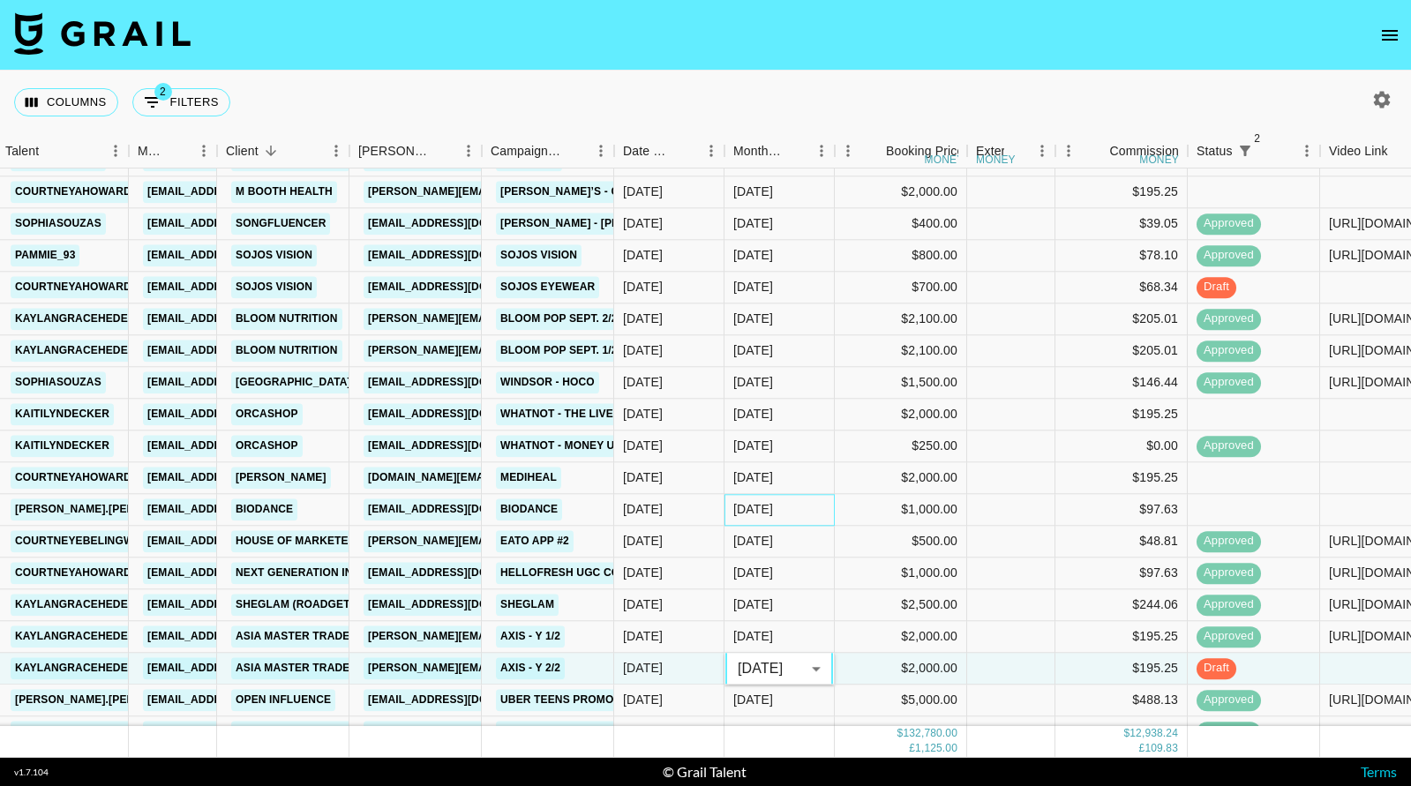
click at [798, 502] on div "[DATE]" at bounding box center [780, 510] width 110 height 32
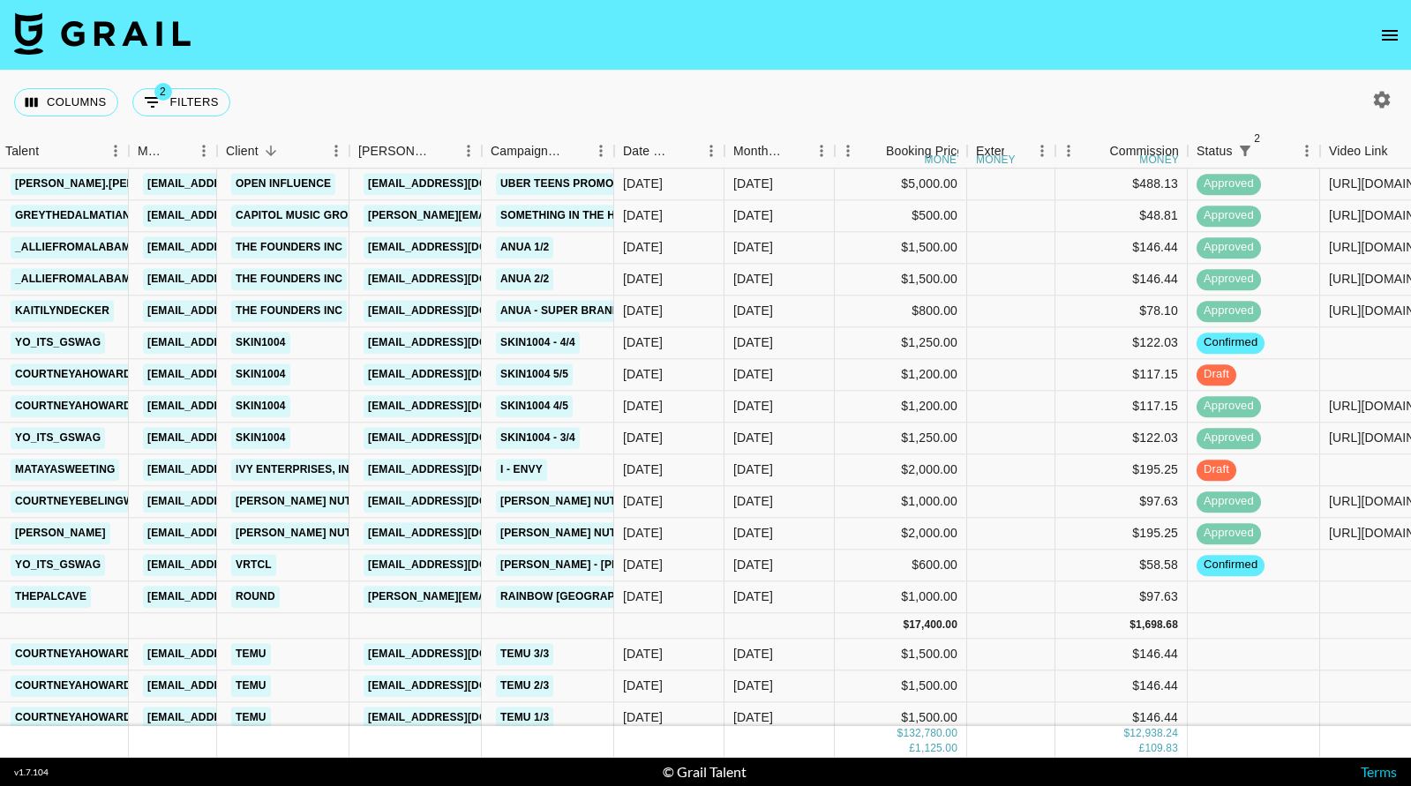
scroll to position [2520, 149]
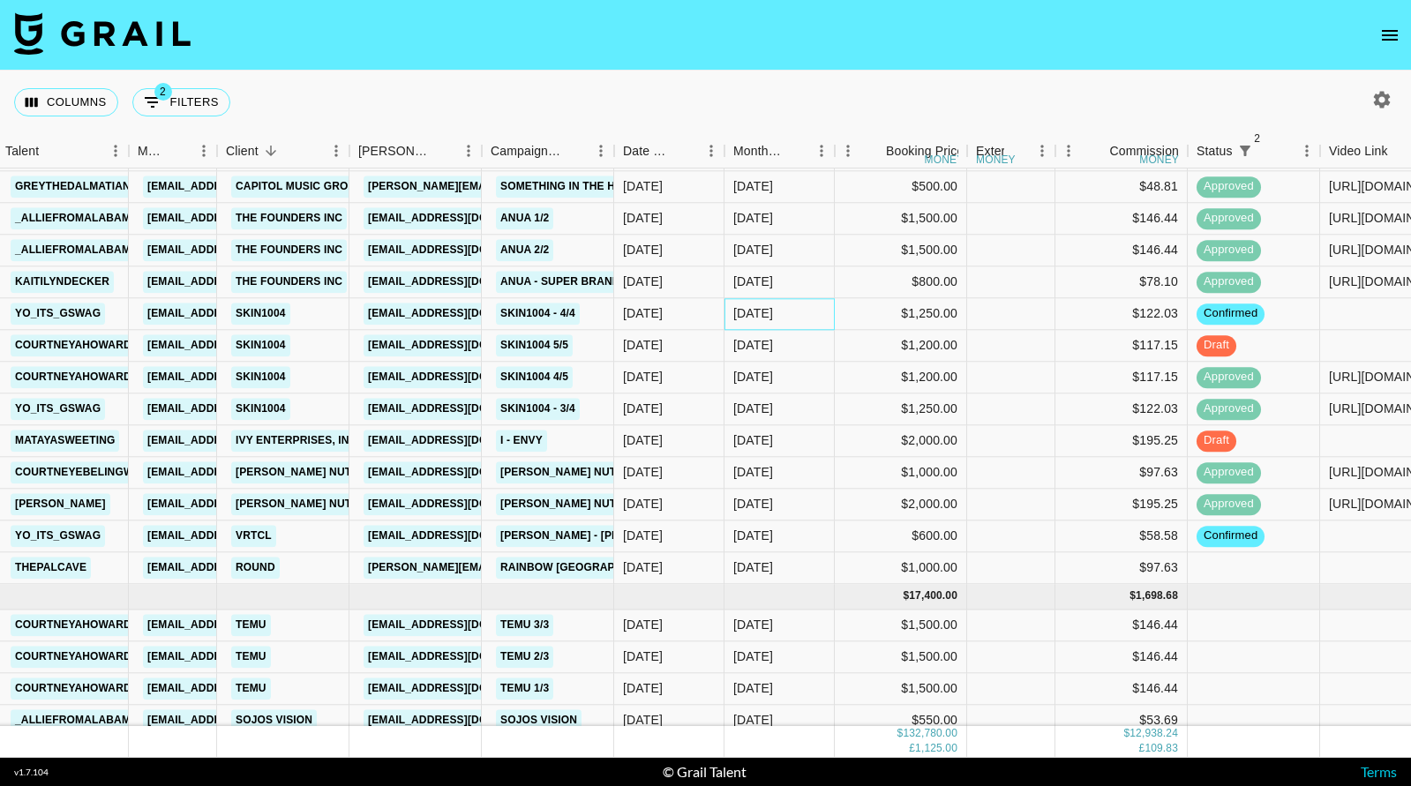
click at [821, 319] on div "[DATE]" at bounding box center [780, 314] width 110 height 32
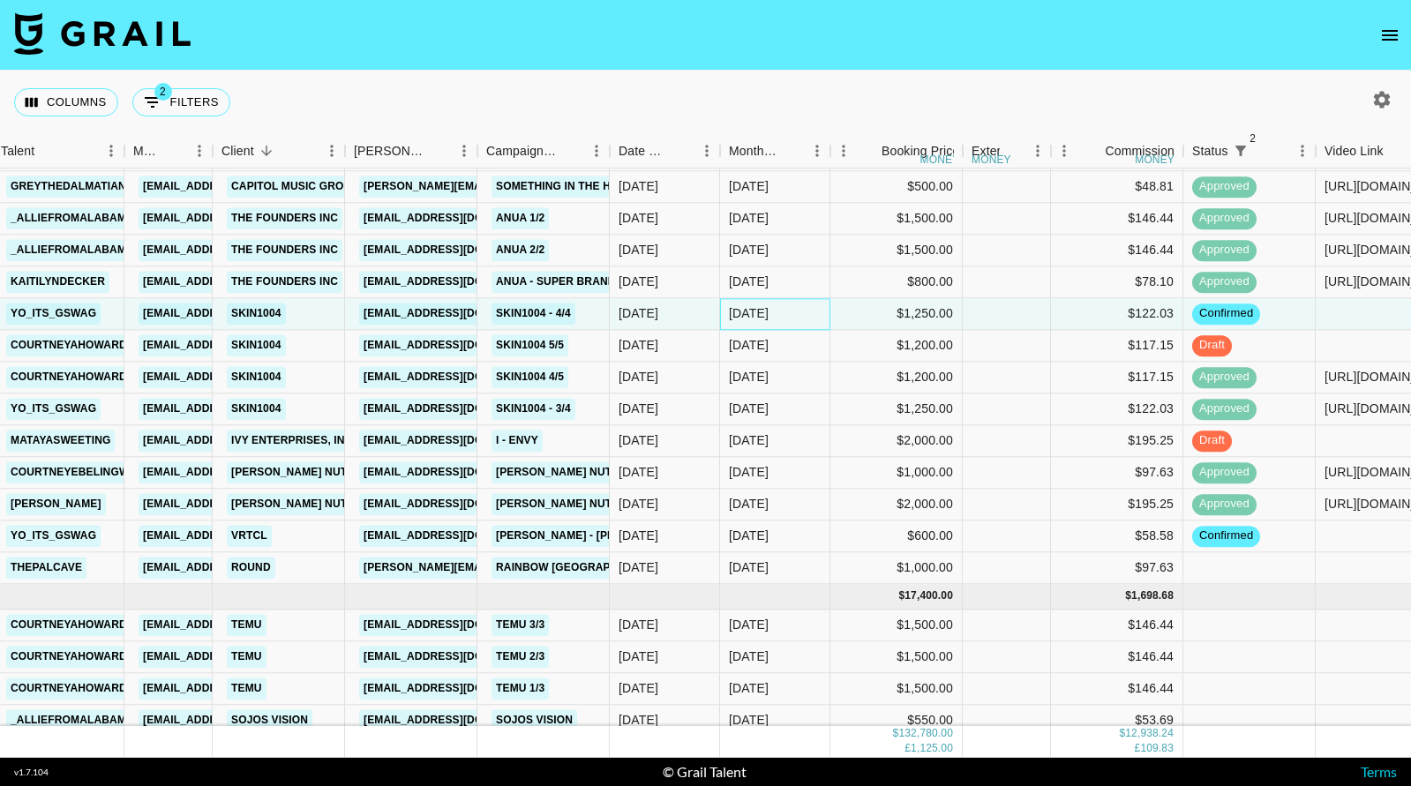
scroll to position [2520, 159]
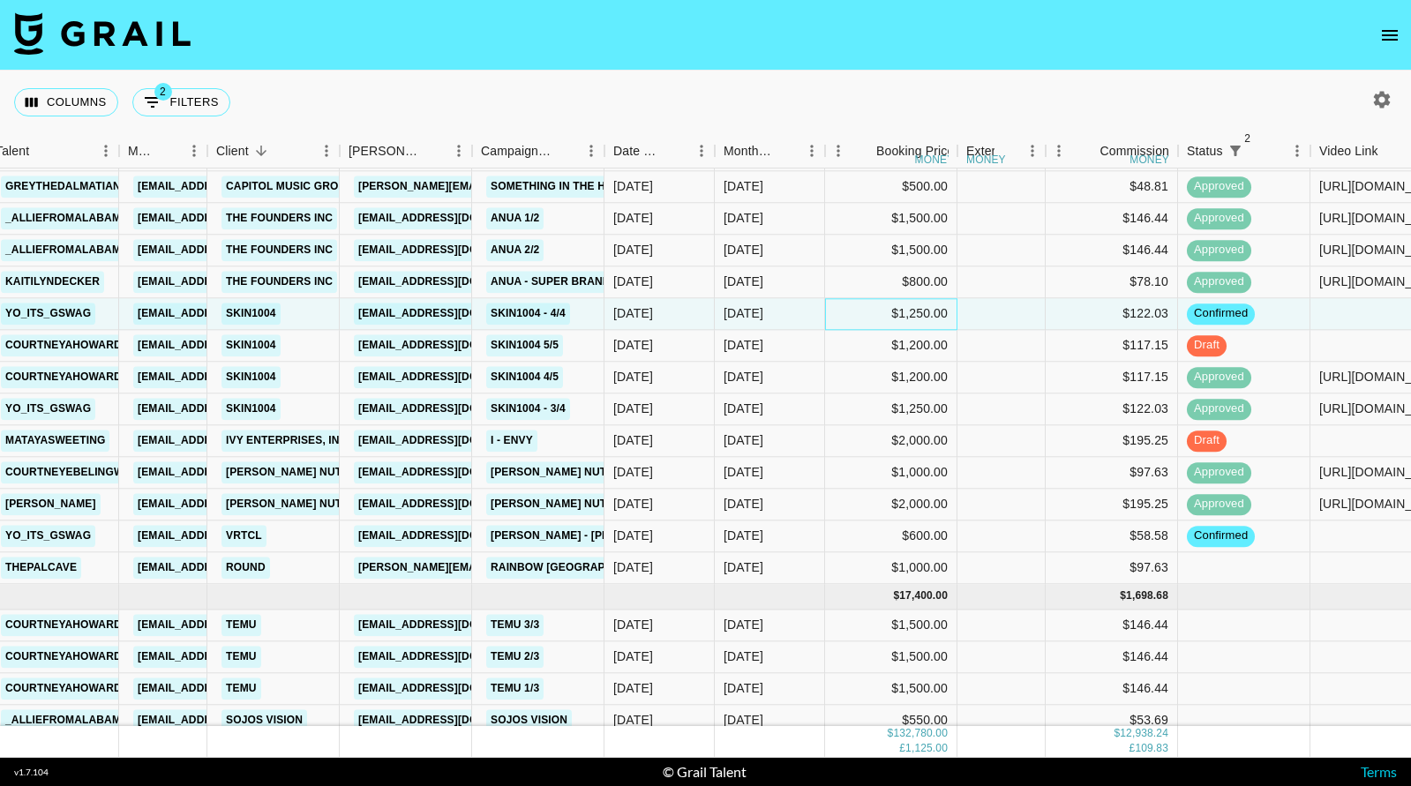
click at [827, 309] on div "$1,250.00" at bounding box center [891, 314] width 132 height 32
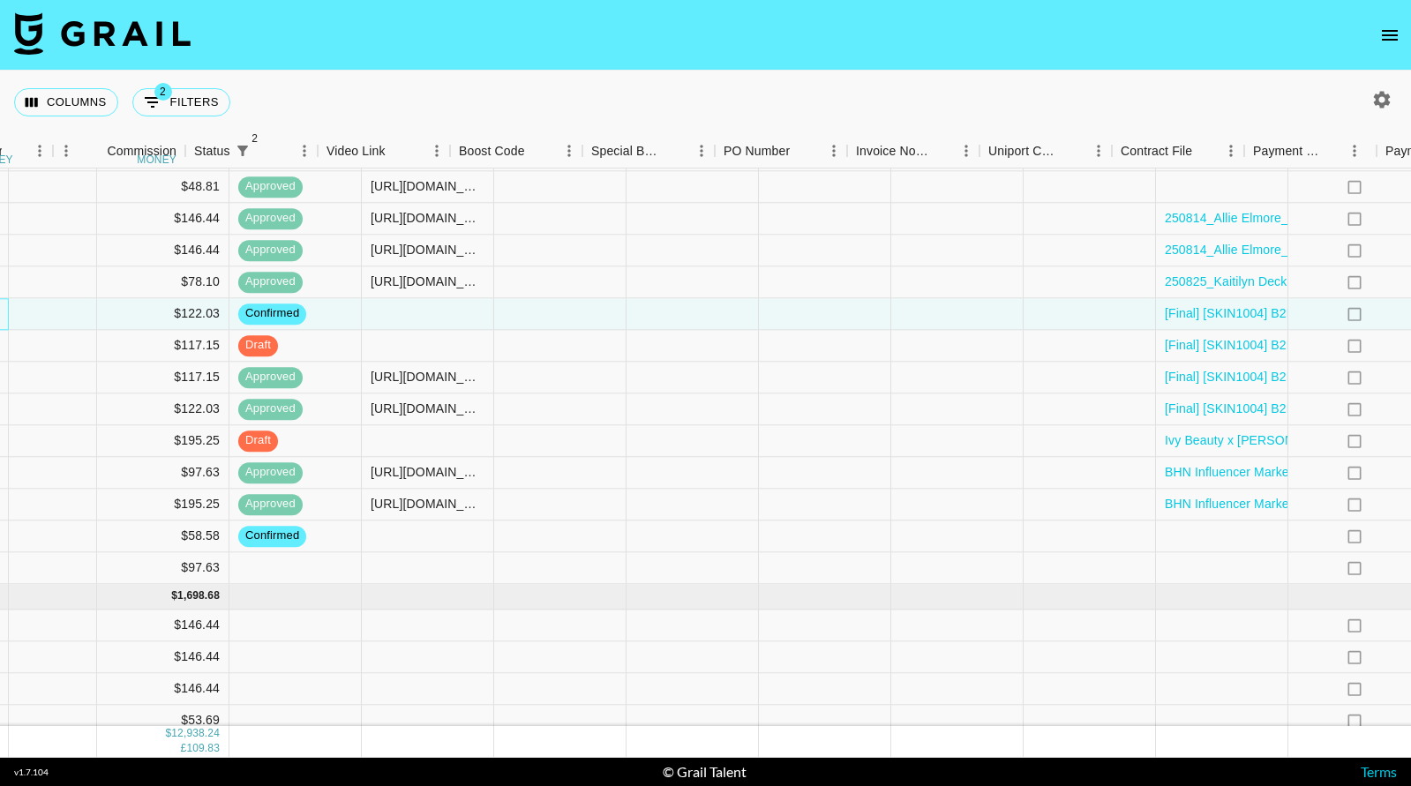
scroll to position [2520, 1453]
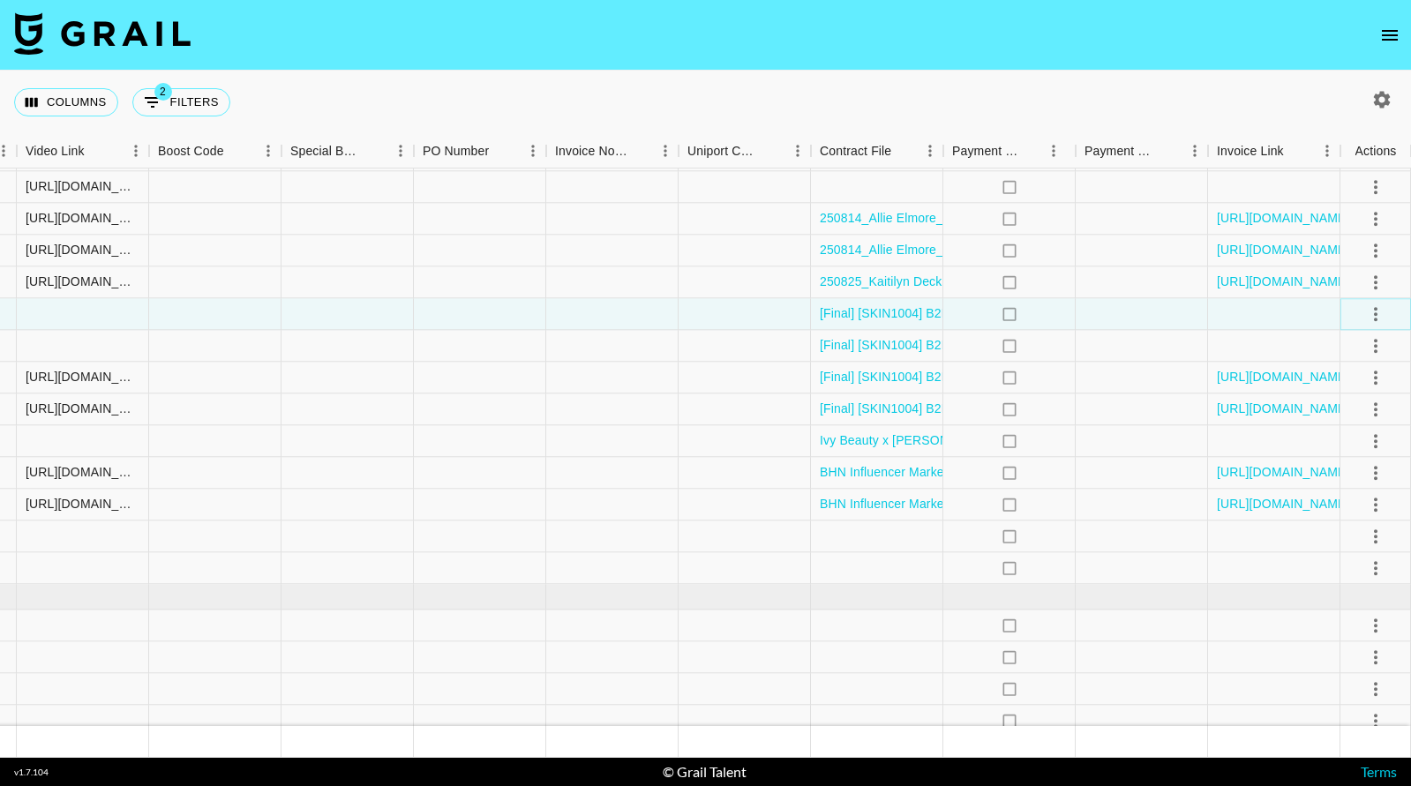
click at [1377, 318] on icon "select merge strategy" at bounding box center [1375, 314] width 21 height 21
click at [1312, 425] on li "Draft Created" at bounding box center [1354, 416] width 115 height 32
click at [642, 306] on div at bounding box center [612, 314] width 132 height 32
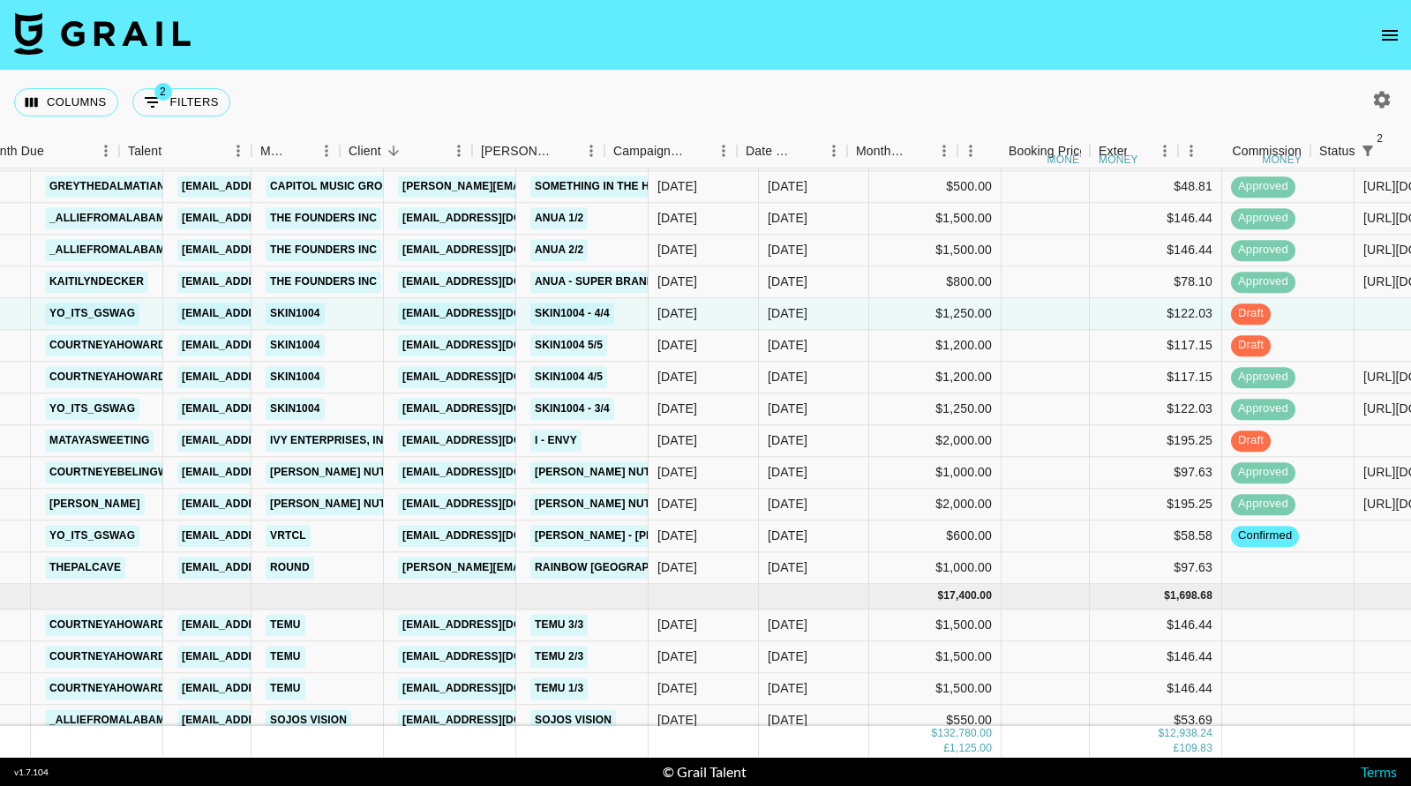
scroll to position [2520, 177]
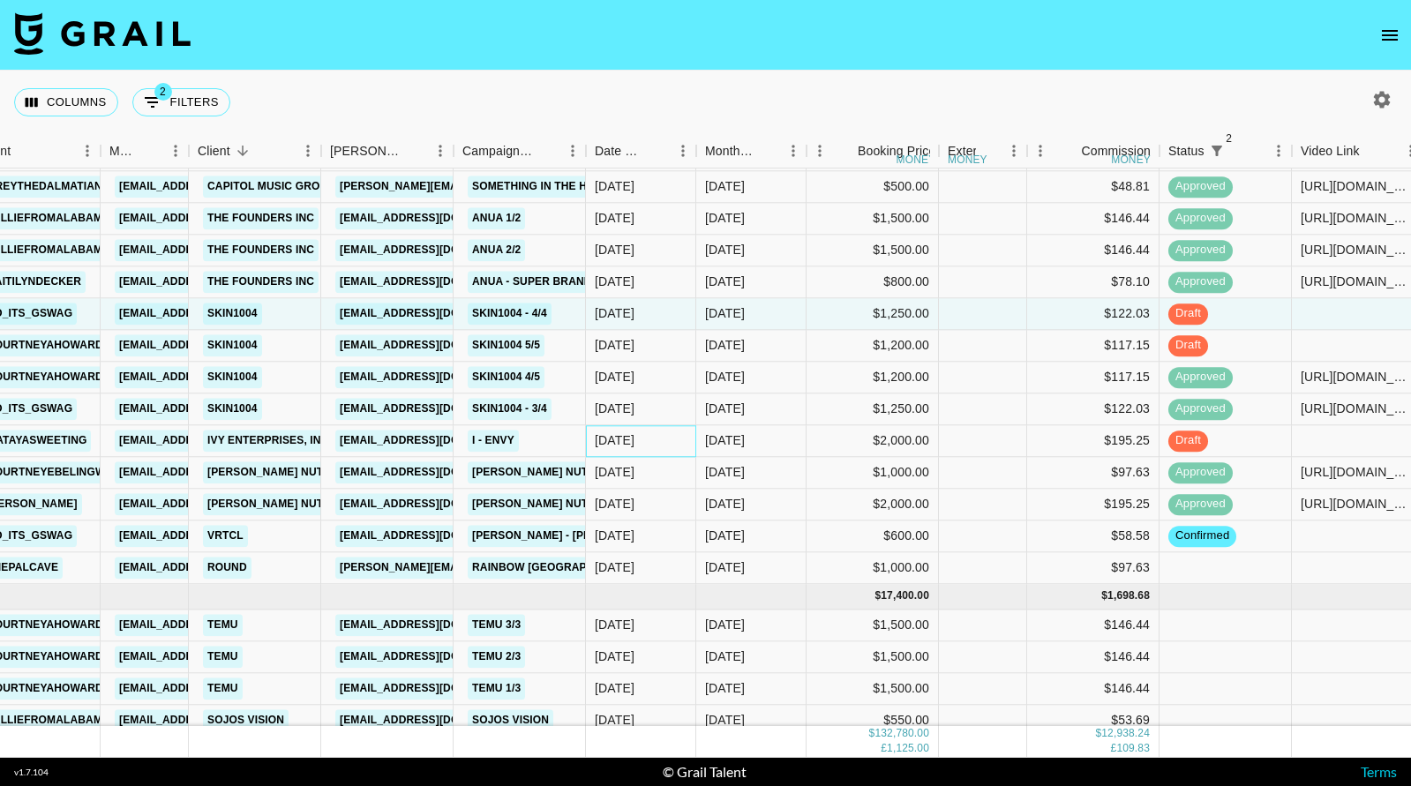
click at [659, 449] on div "[DATE]" at bounding box center [641, 441] width 110 height 32
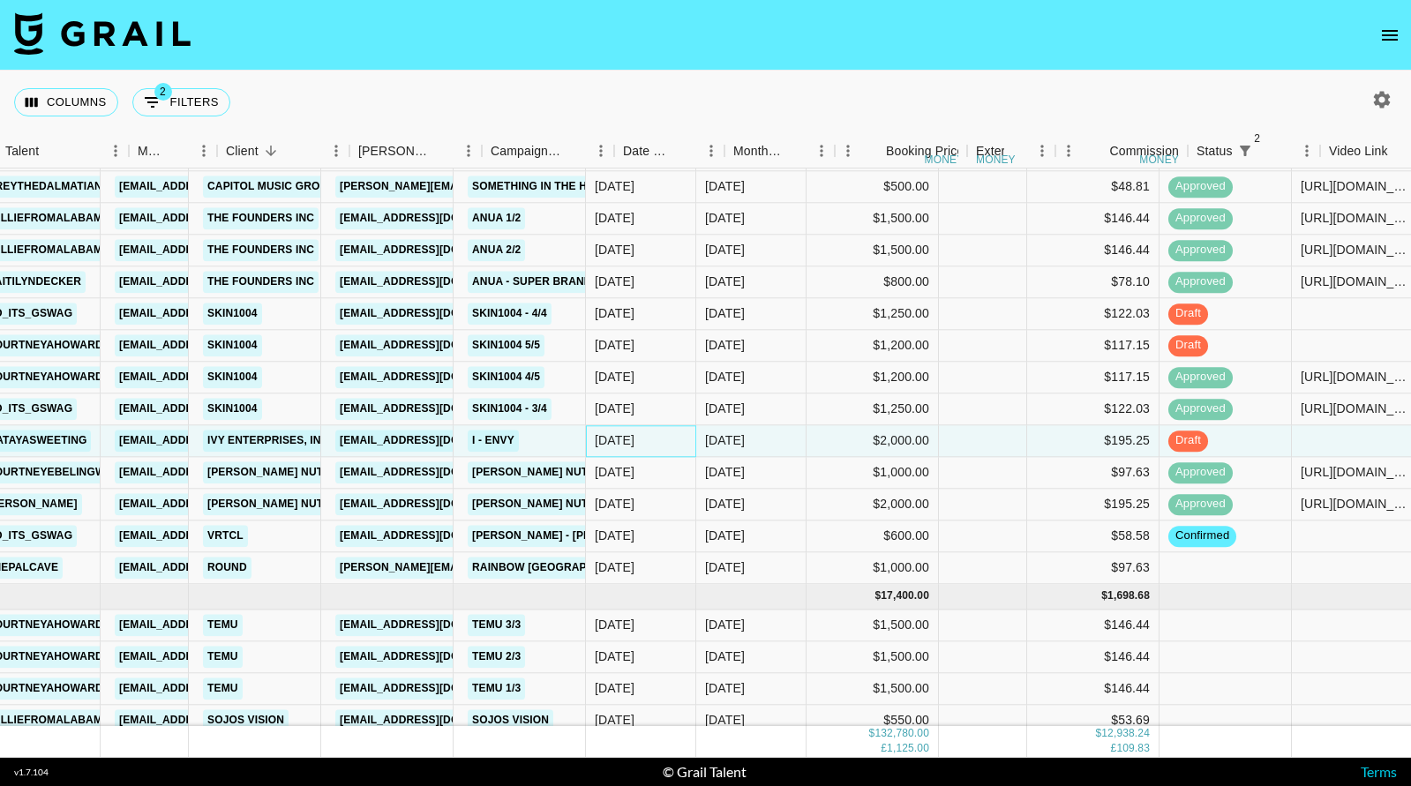
scroll to position [2520, 267]
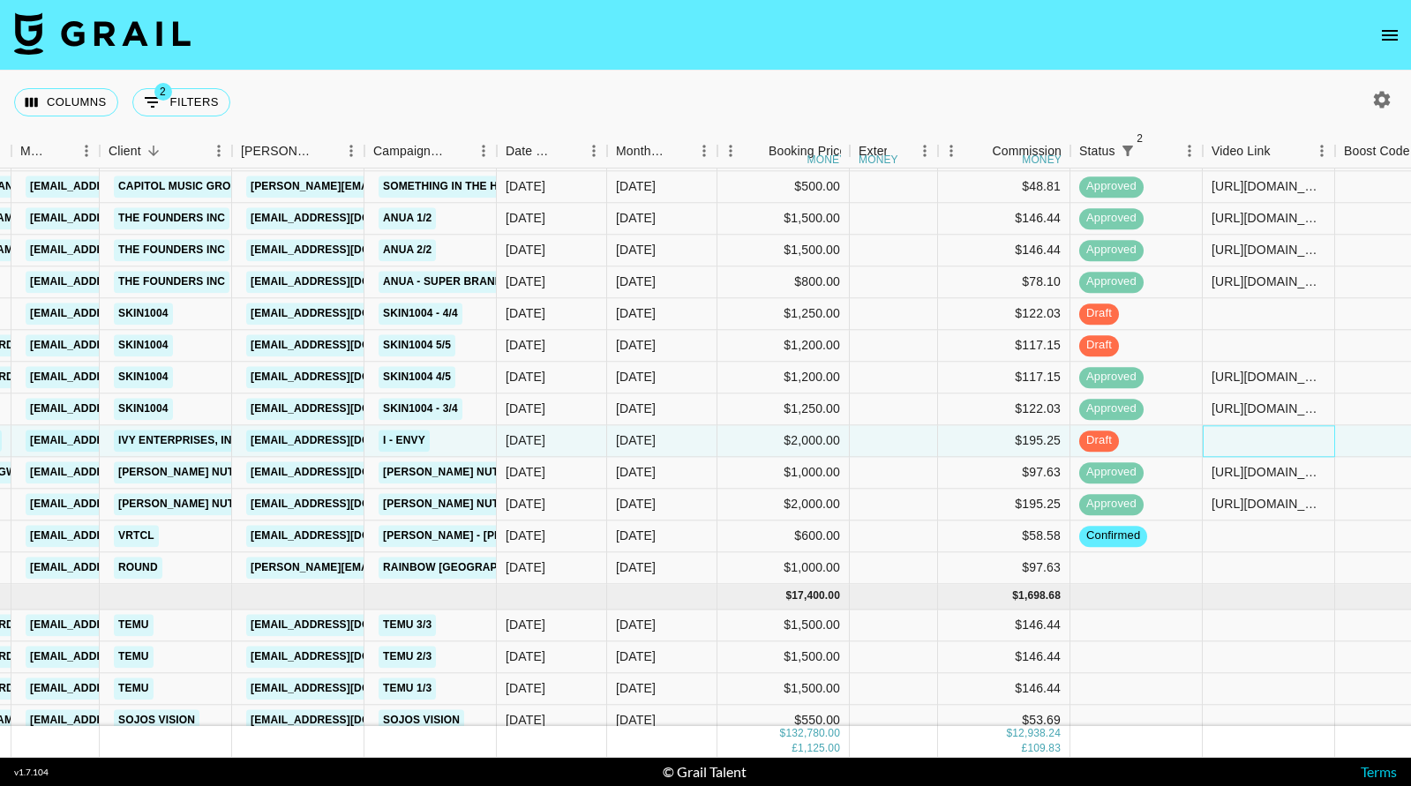
click at [1260, 445] on div at bounding box center [1269, 441] width 132 height 32
type input "[URL][DOMAIN_NAME]"
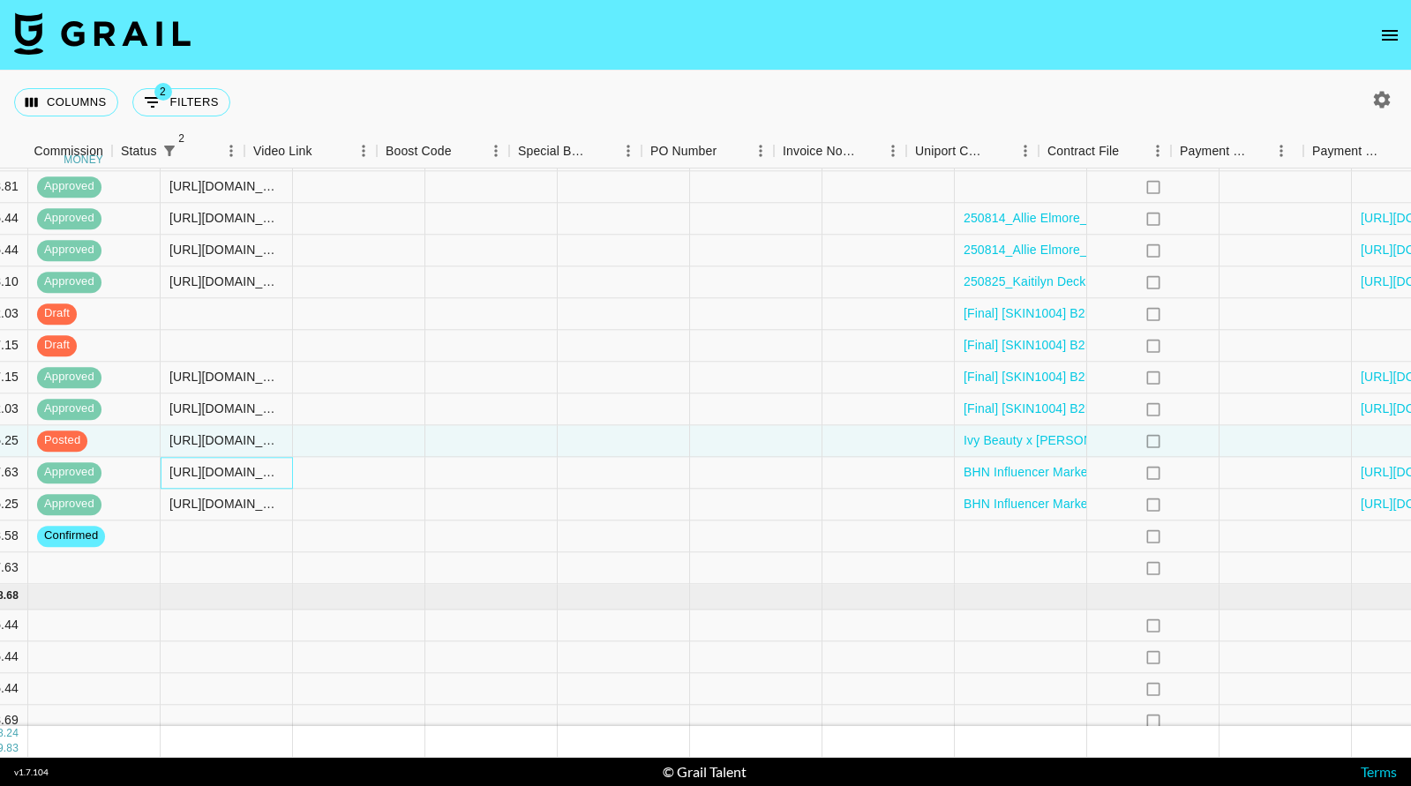
scroll to position [2520, 1453]
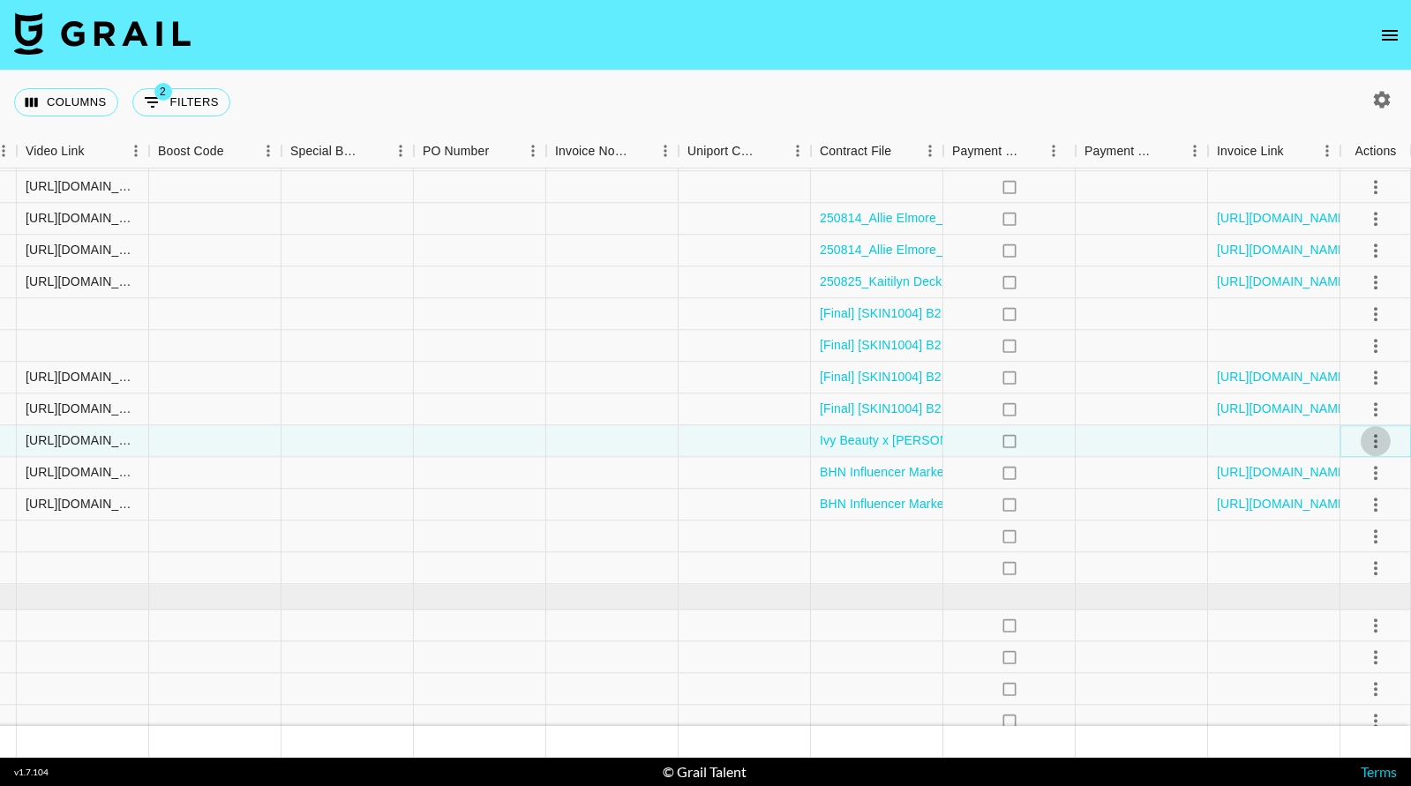
click at [1375, 442] on icon "select merge strategy" at bounding box center [1376, 441] width 4 height 14
click at [1328, 605] on div "Approve" at bounding box center [1338, 606] width 54 height 21
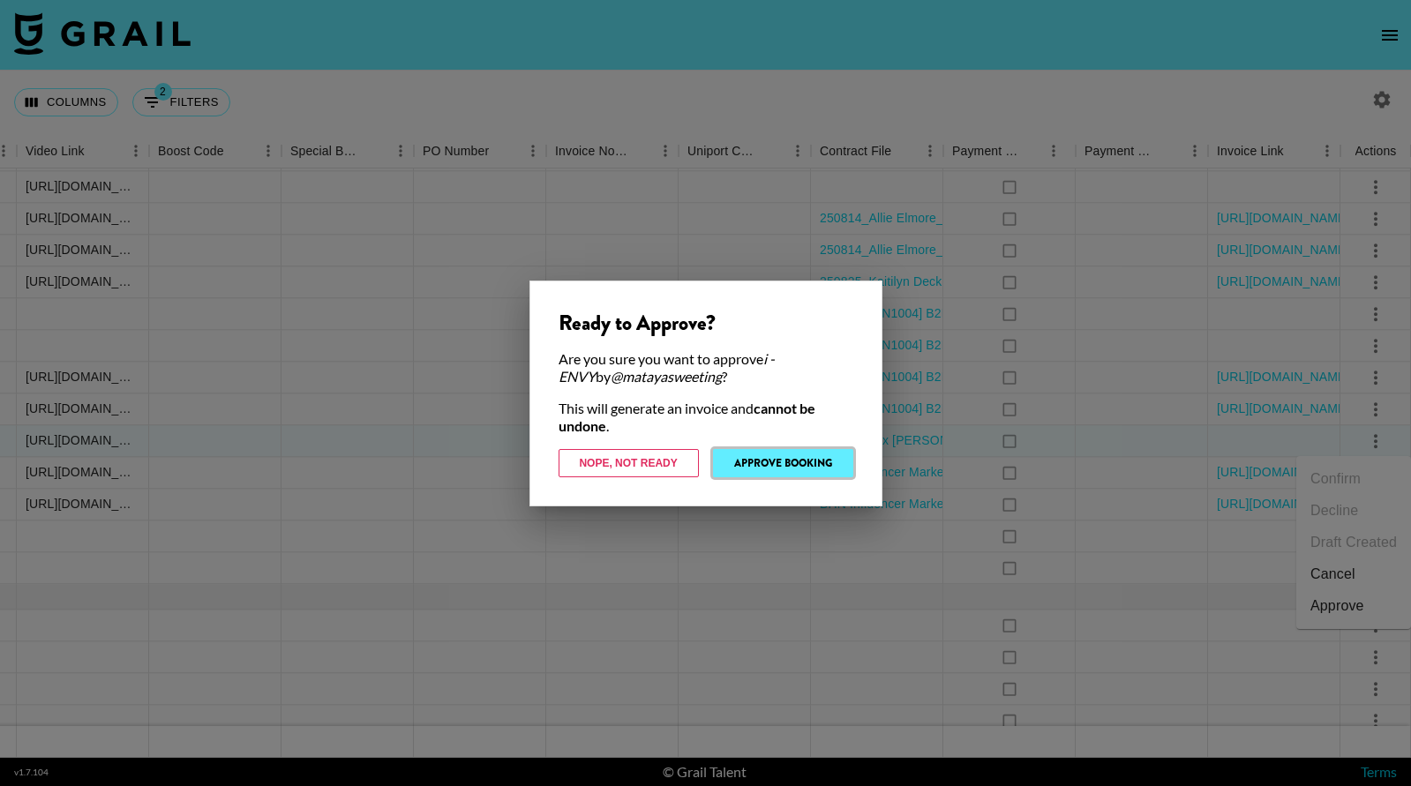
click at [769, 469] on button "Approve Booking" at bounding box center [783, 463] width 140 height 28
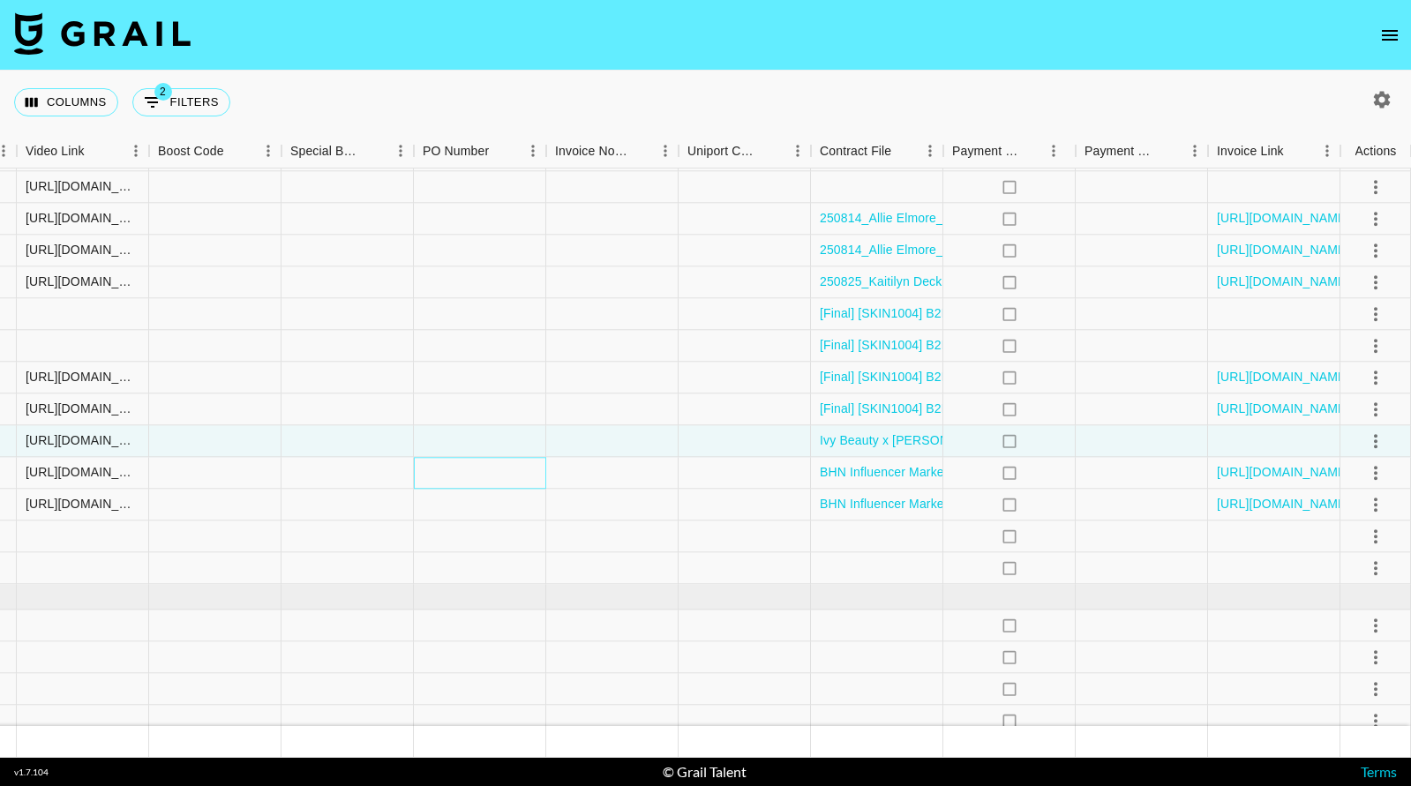
click at [506, 483] on div at bounding box center [480, 473] width 132 height 32
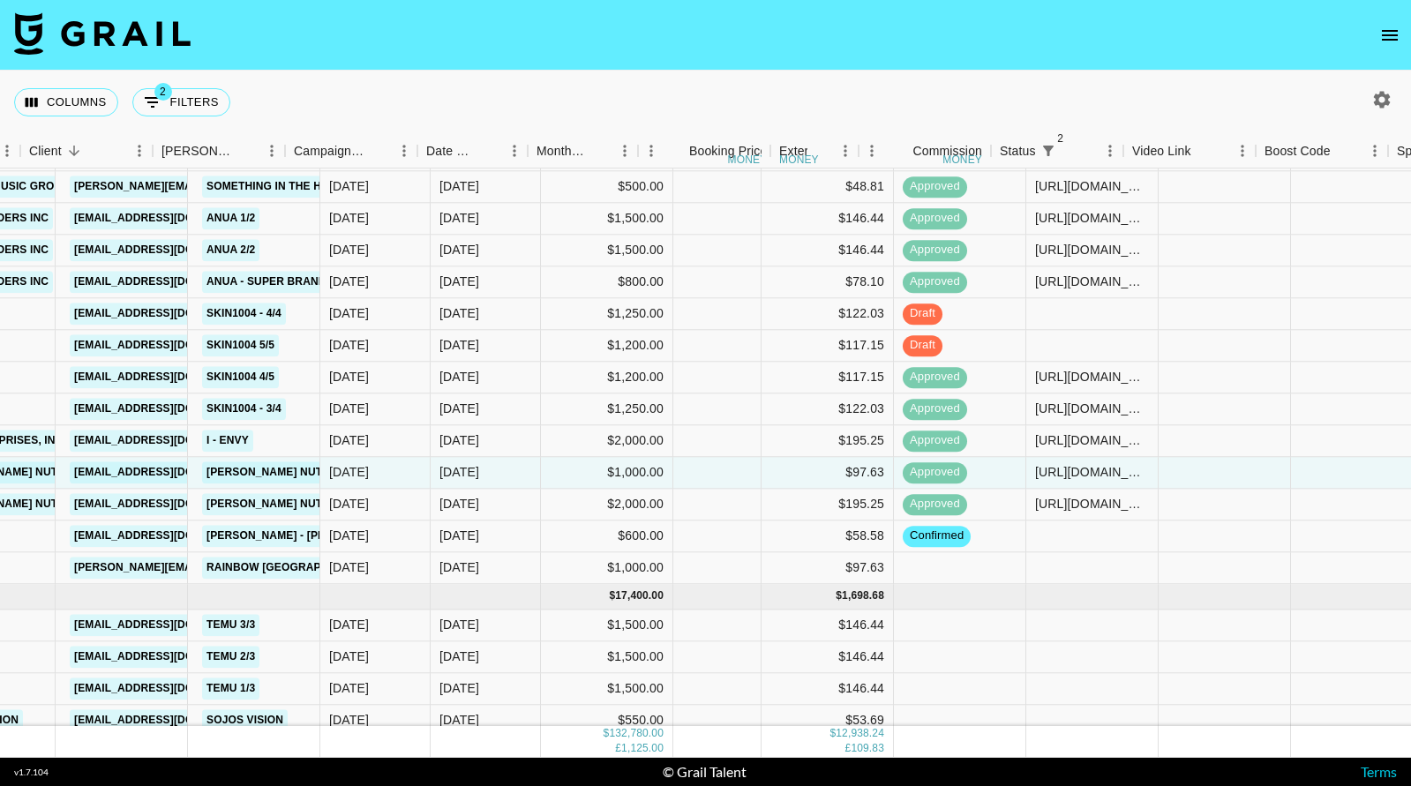
scroll to position [2520, 346]
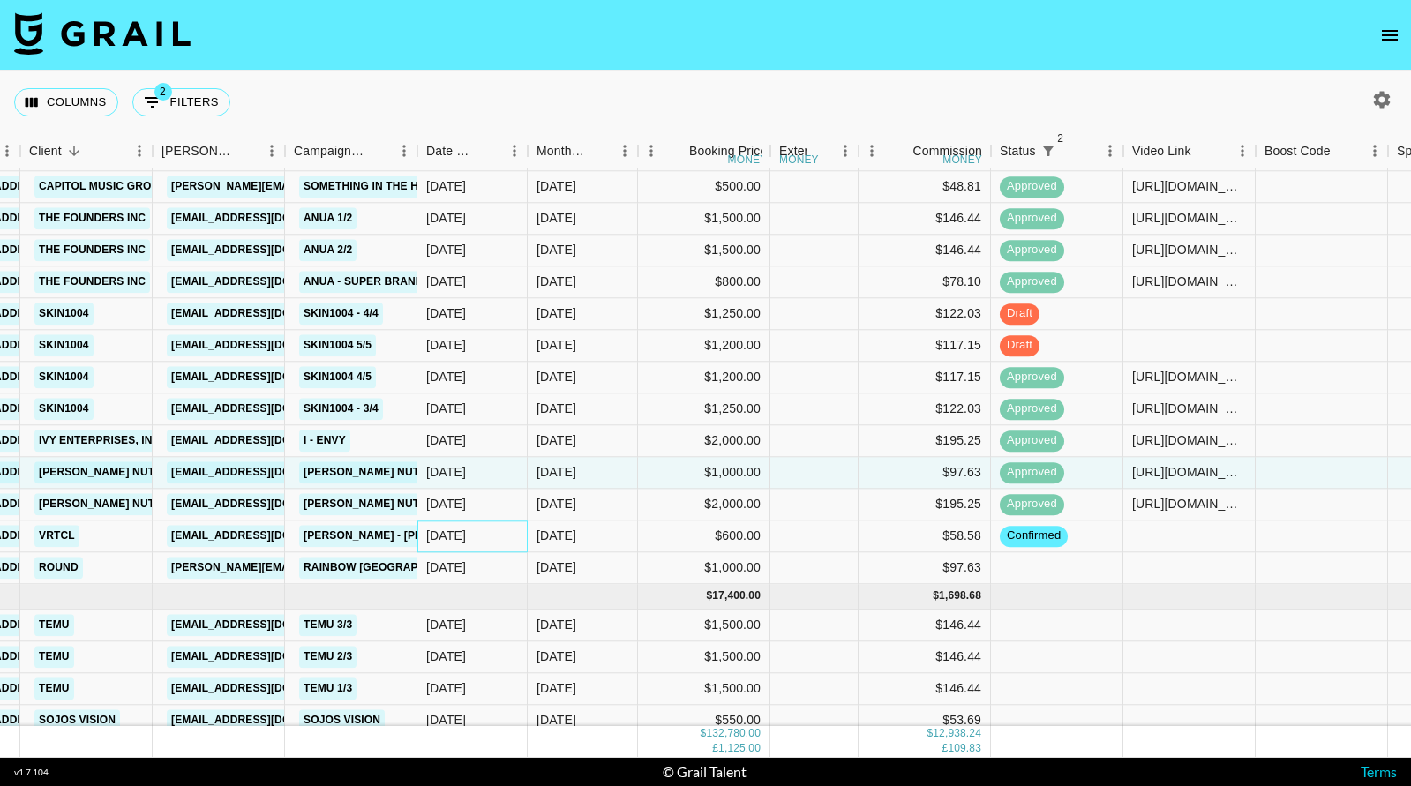
click at [501, 540] on div "[DATE]" at bounding box center [472, 537] width 110 height 32
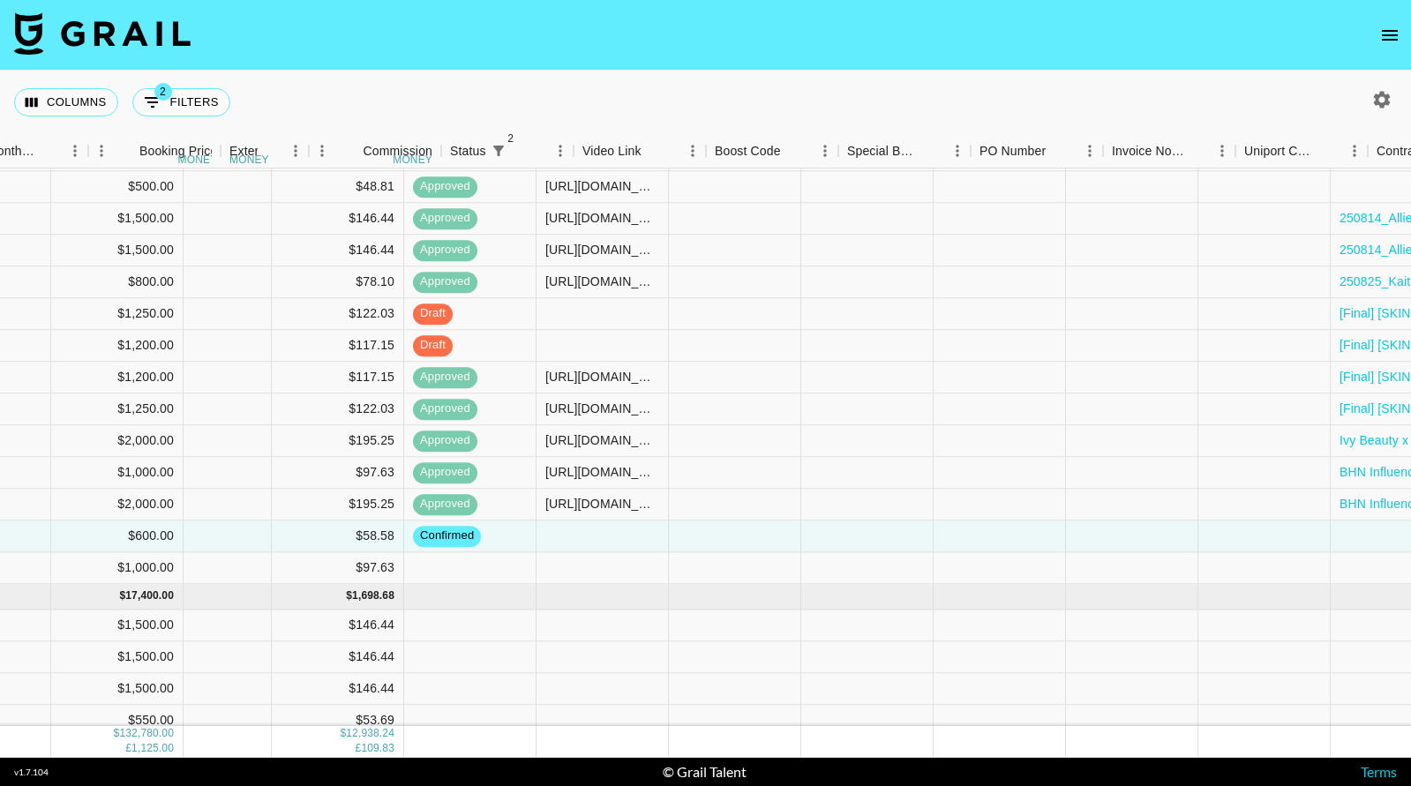
scroll to position [2520, 1032]
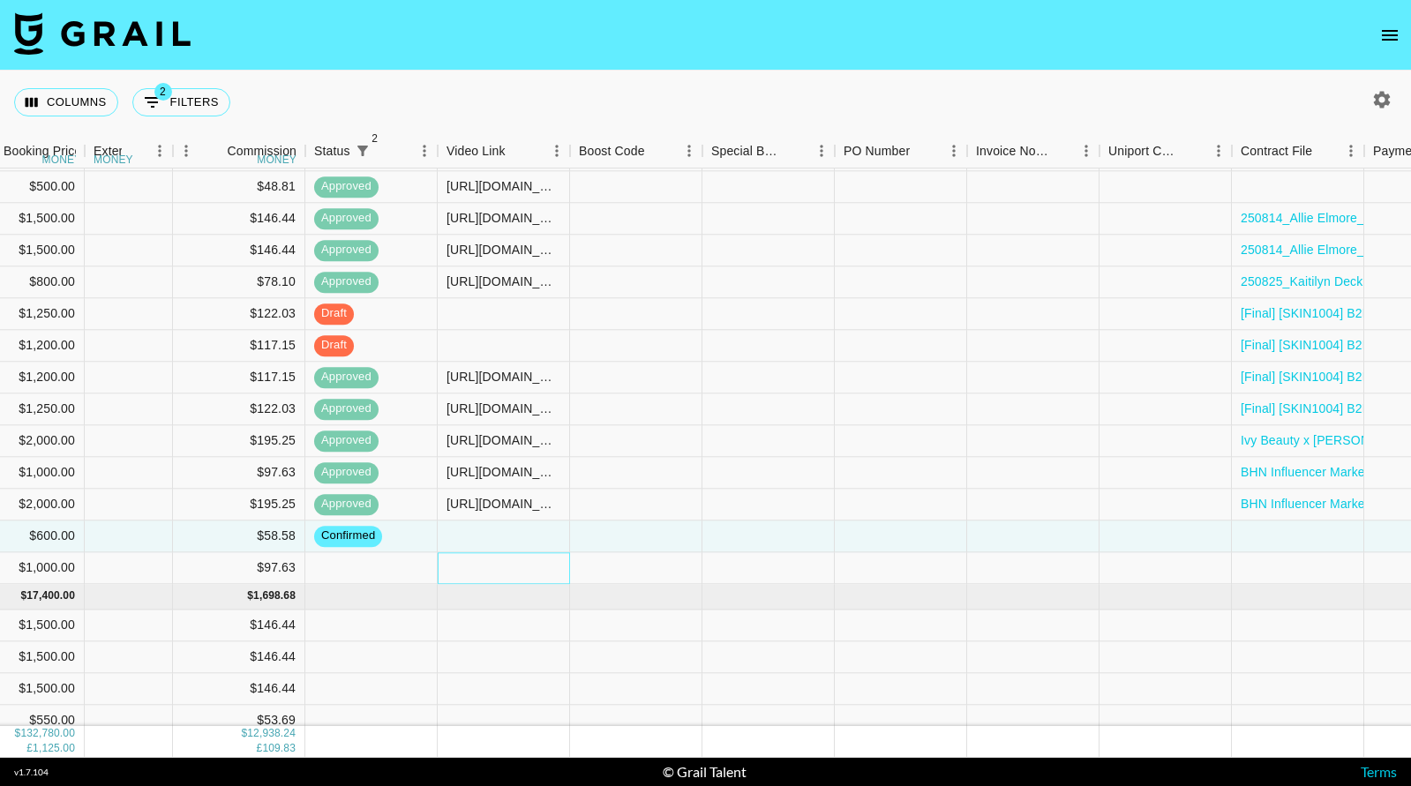
click at [447, 575] on div at bounding box center [504, 569] width 132 height 32
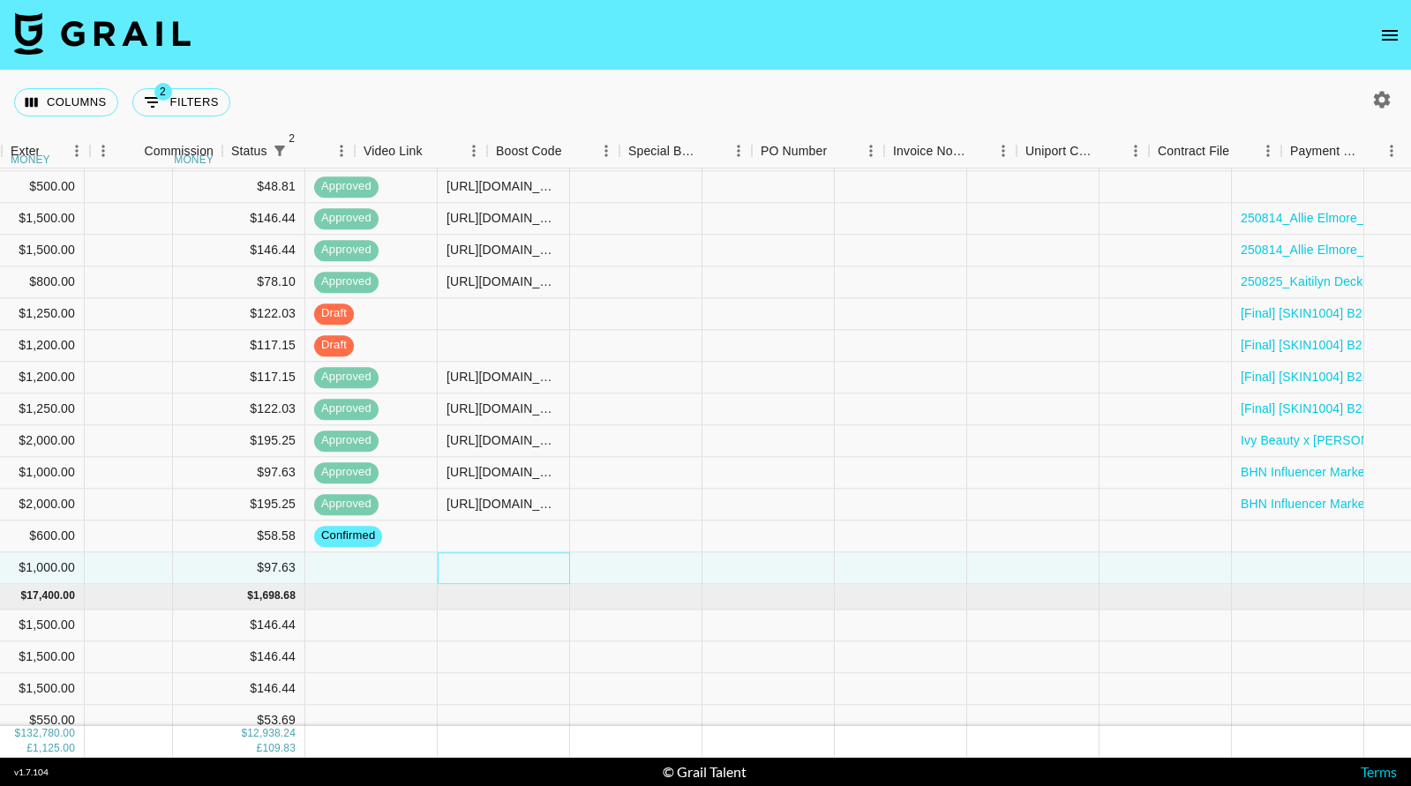
scroll to position [2520, 1453]
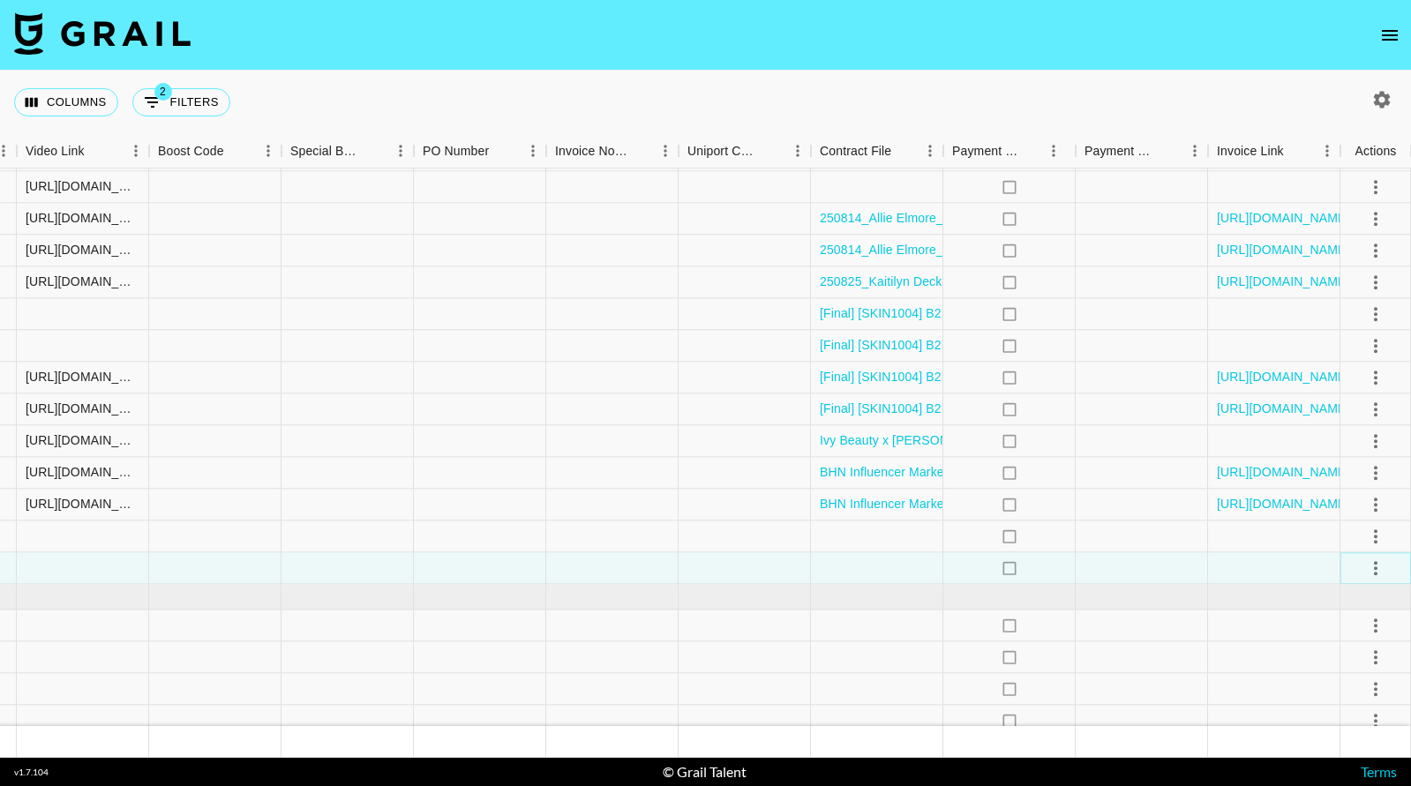
click at [1377, 563] on icon "select merge strategy" at bounding box center [1376, 568] width 4 height 14
click at [1324, 613] on li "Confirm" at bounding box center [1354, 606] width 115 height 32
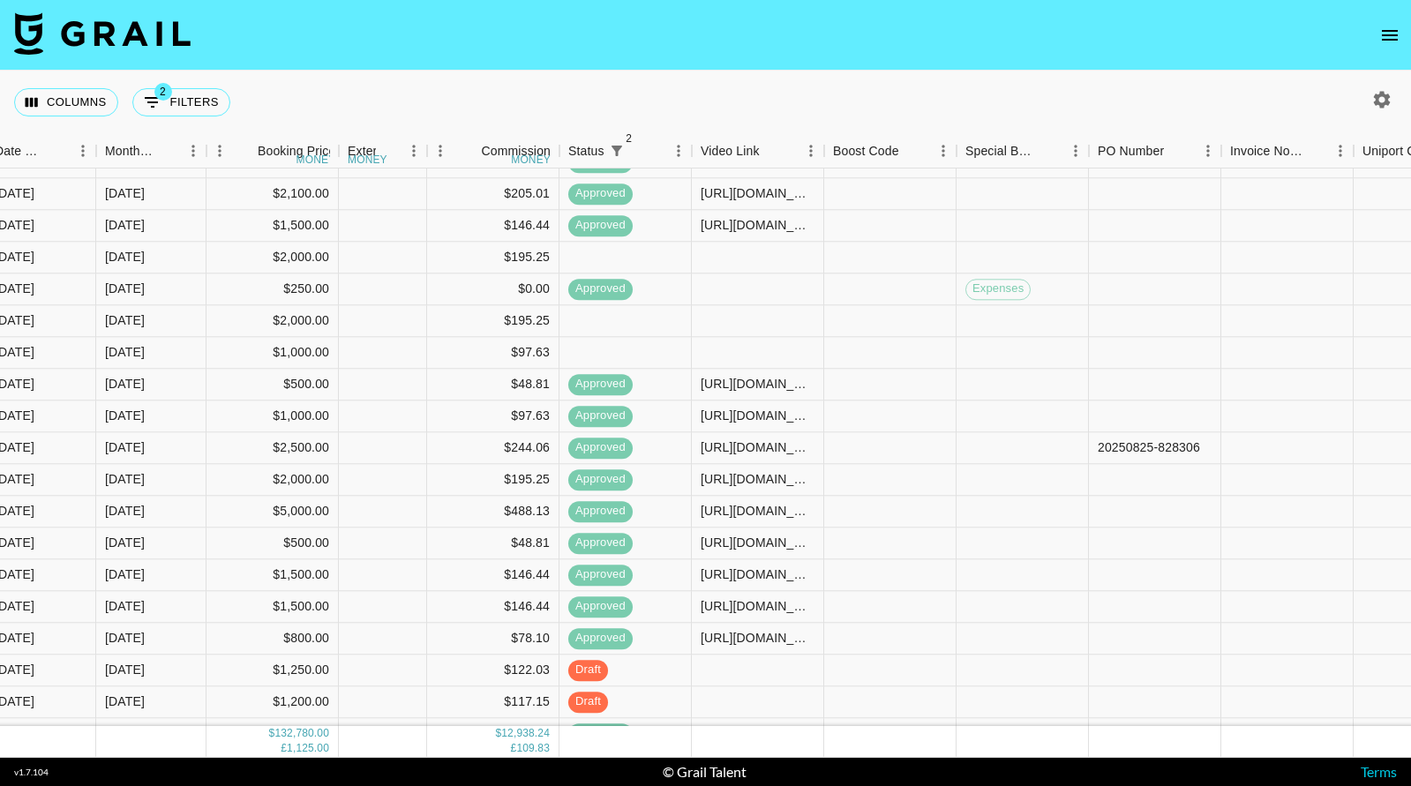
scroll to position [2166, 778]
